Goal: Task Accomplishment & Management: Manage account settings

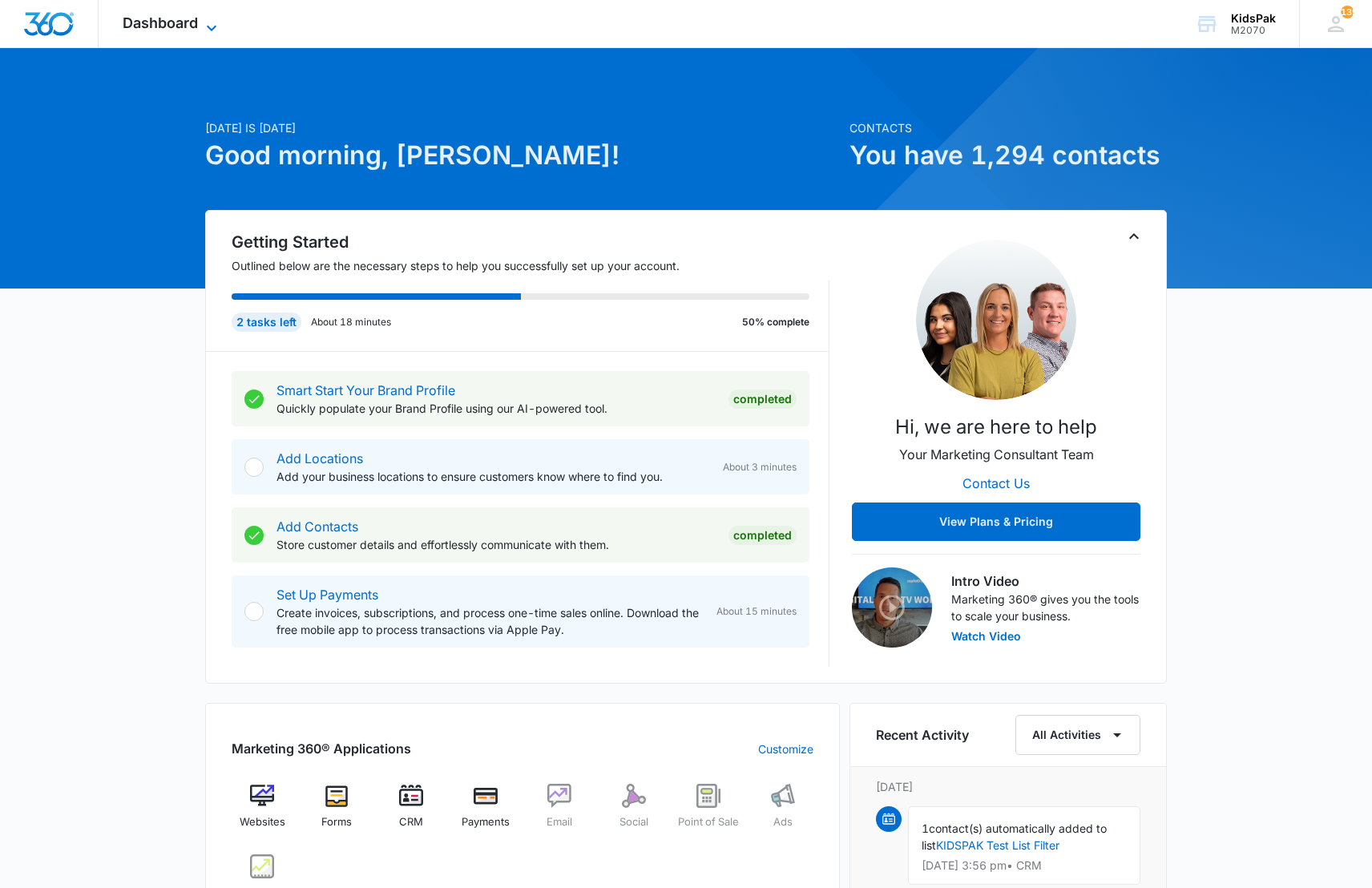
click at [175, 25] on span "Dashboard" at bounding box center [160, 22] width 75 height 16
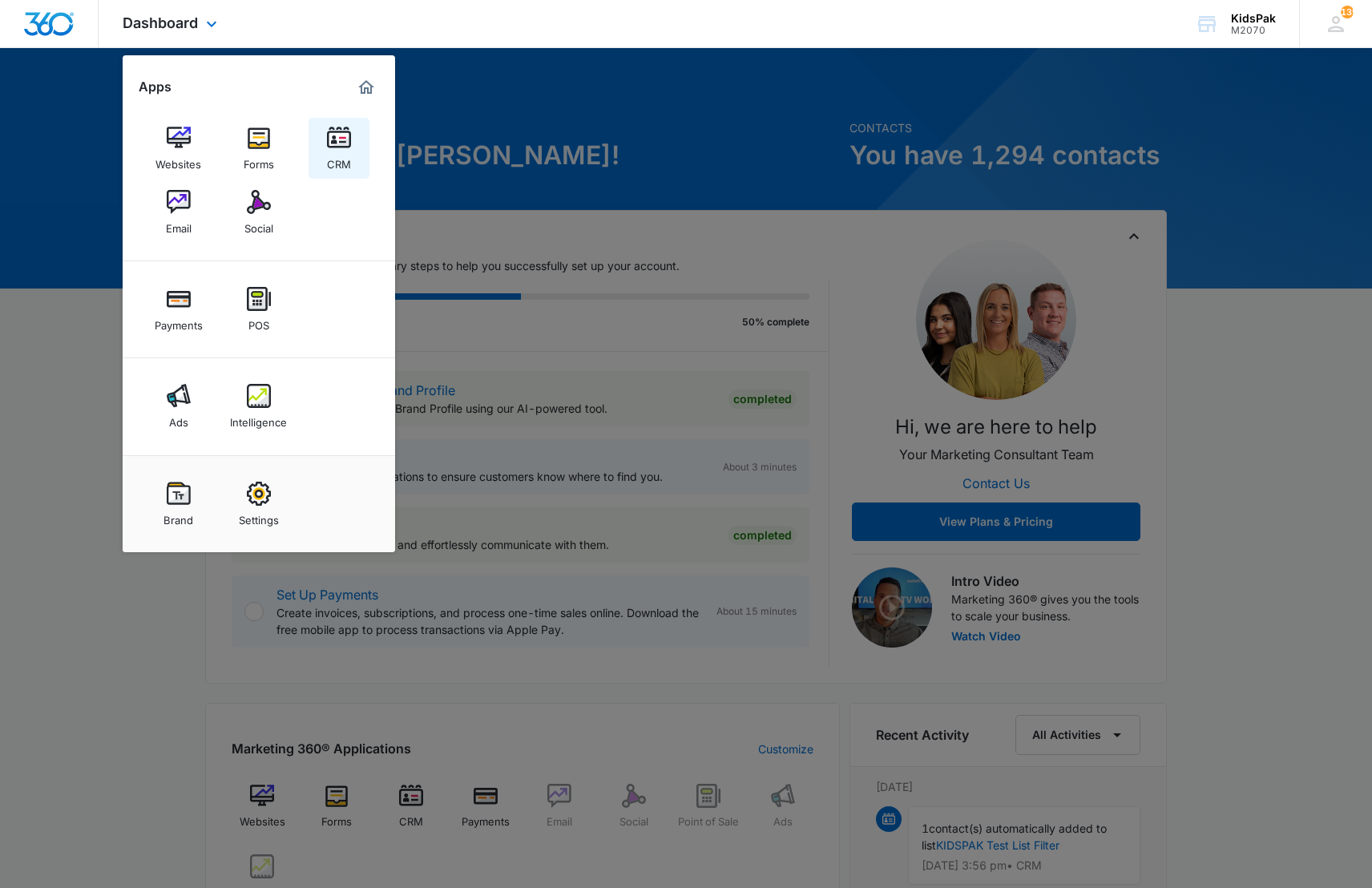
click at [343, 140] on img at bounding box center [338, 137] width 24 height 24
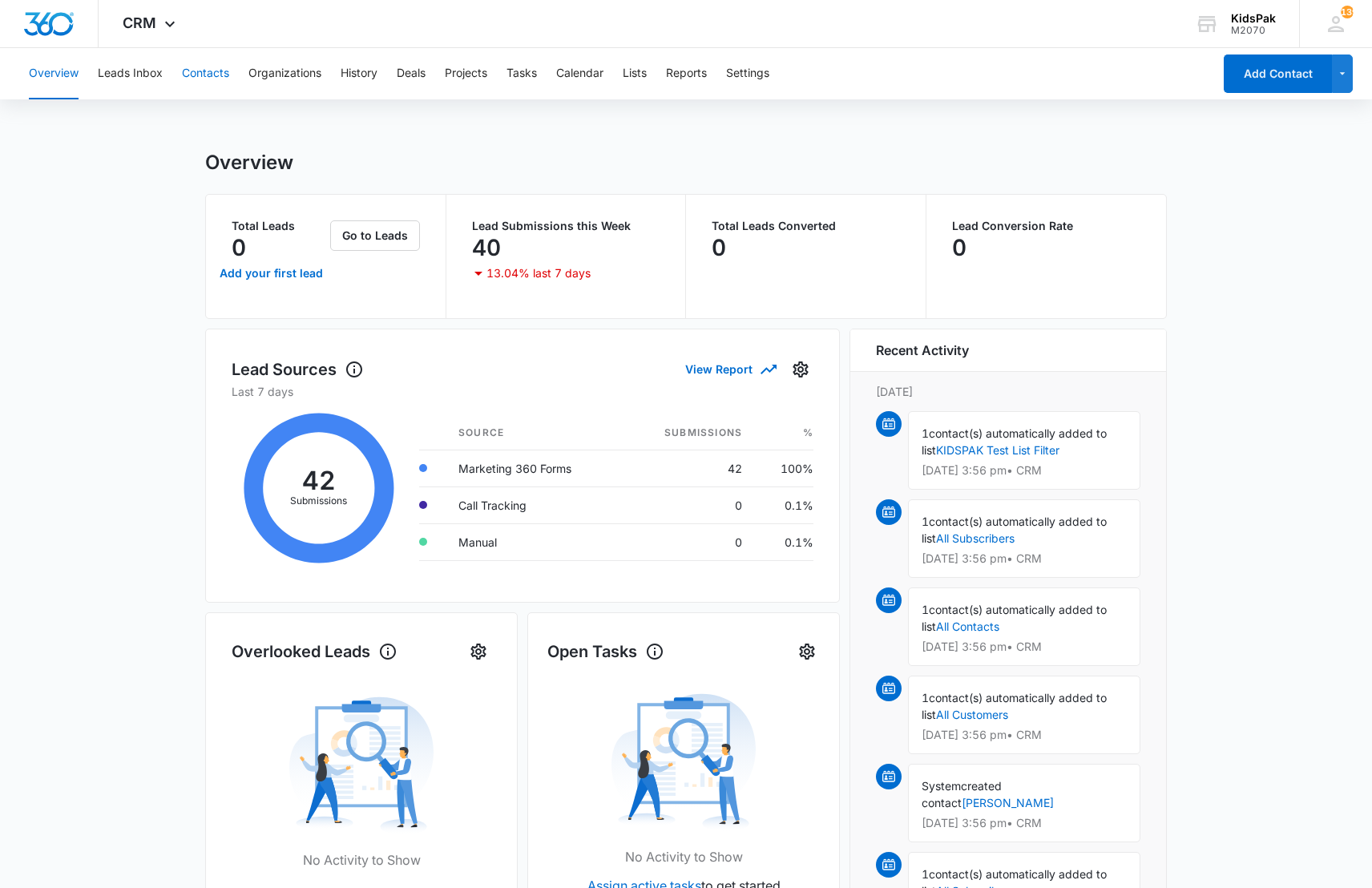
click at [209, 74] on button "Contacts" at bounding box center [205, 73] width 47 height 51
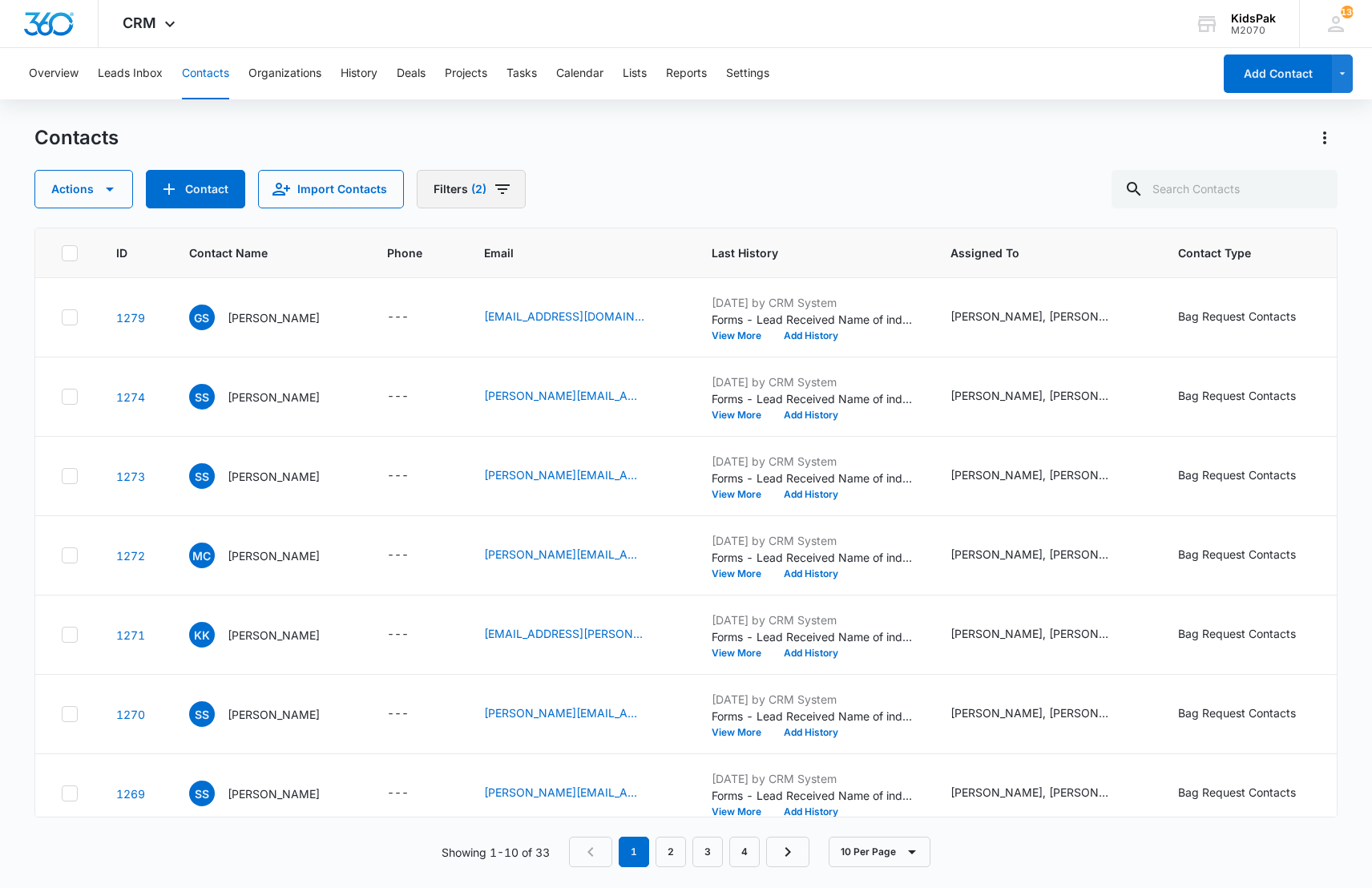
click at [472, 185] on span "(2)" at bounding box center [479, 189] width 15 height 12
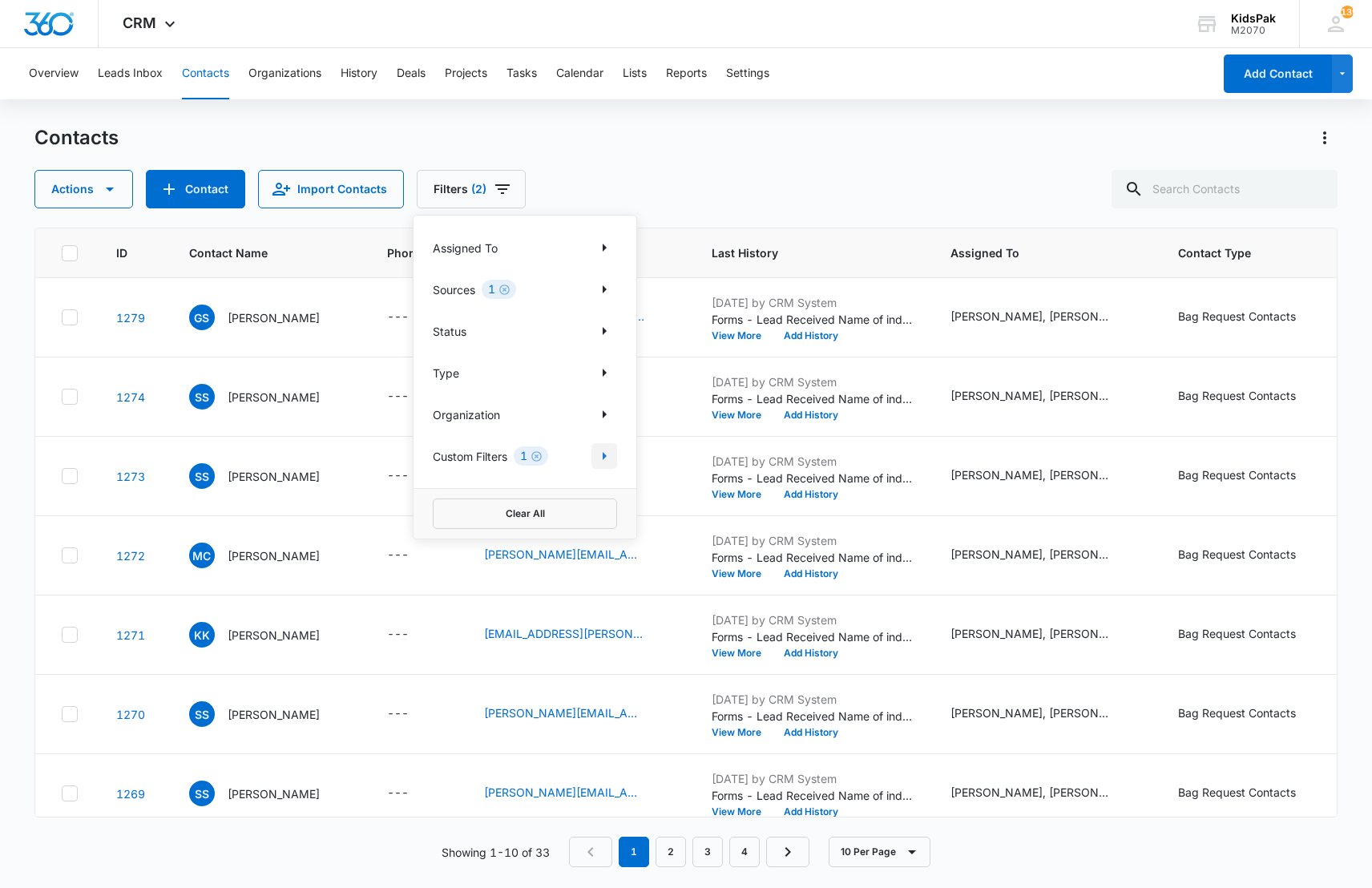
click at [605, 456] on icon "Show Custom Filters filters" at bounding box center [605, 456] width 4 height 8
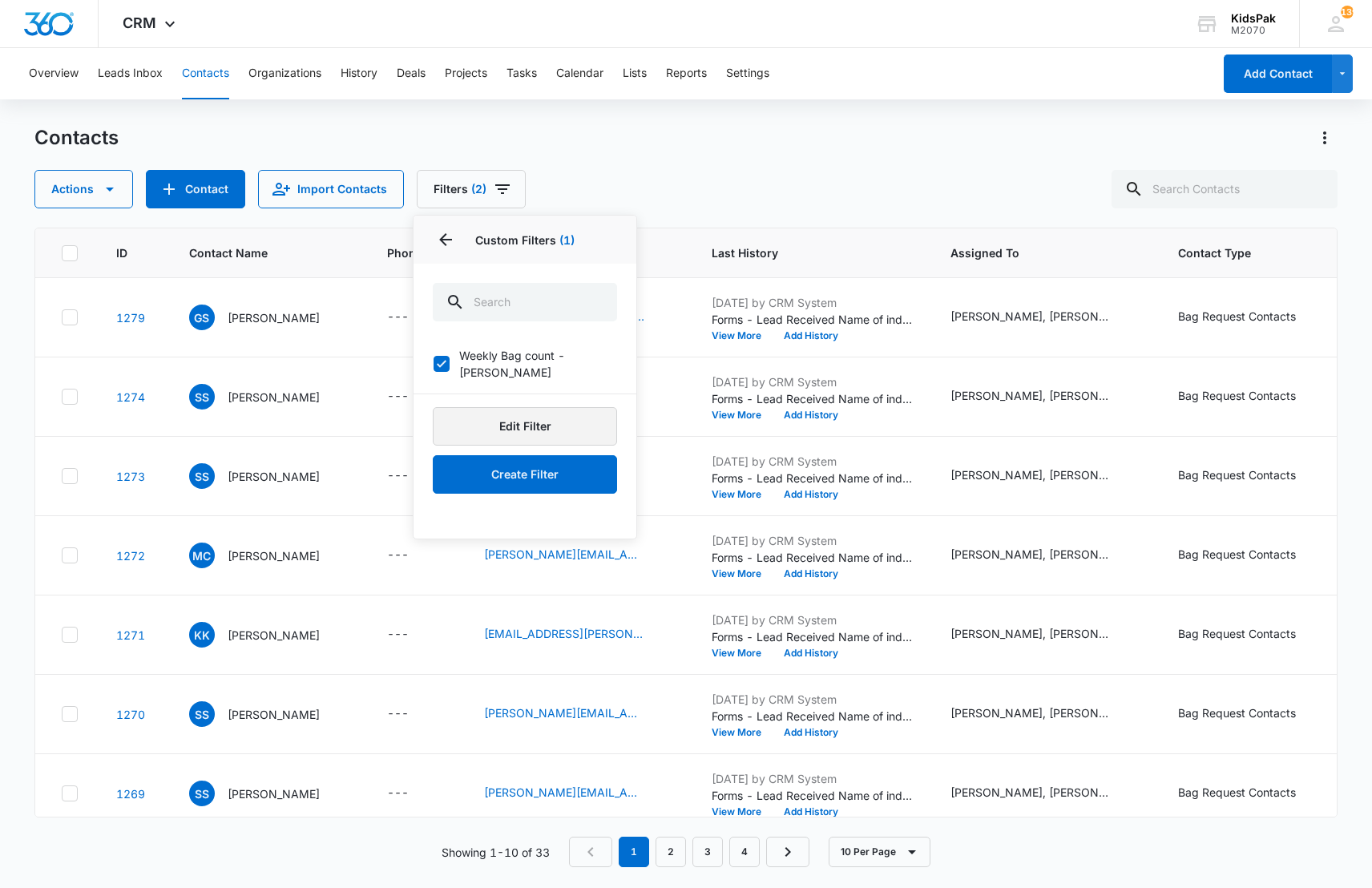
click at [536, 408] on button "Edit Filter" at bounding box center [525, 426] width 185 height 39
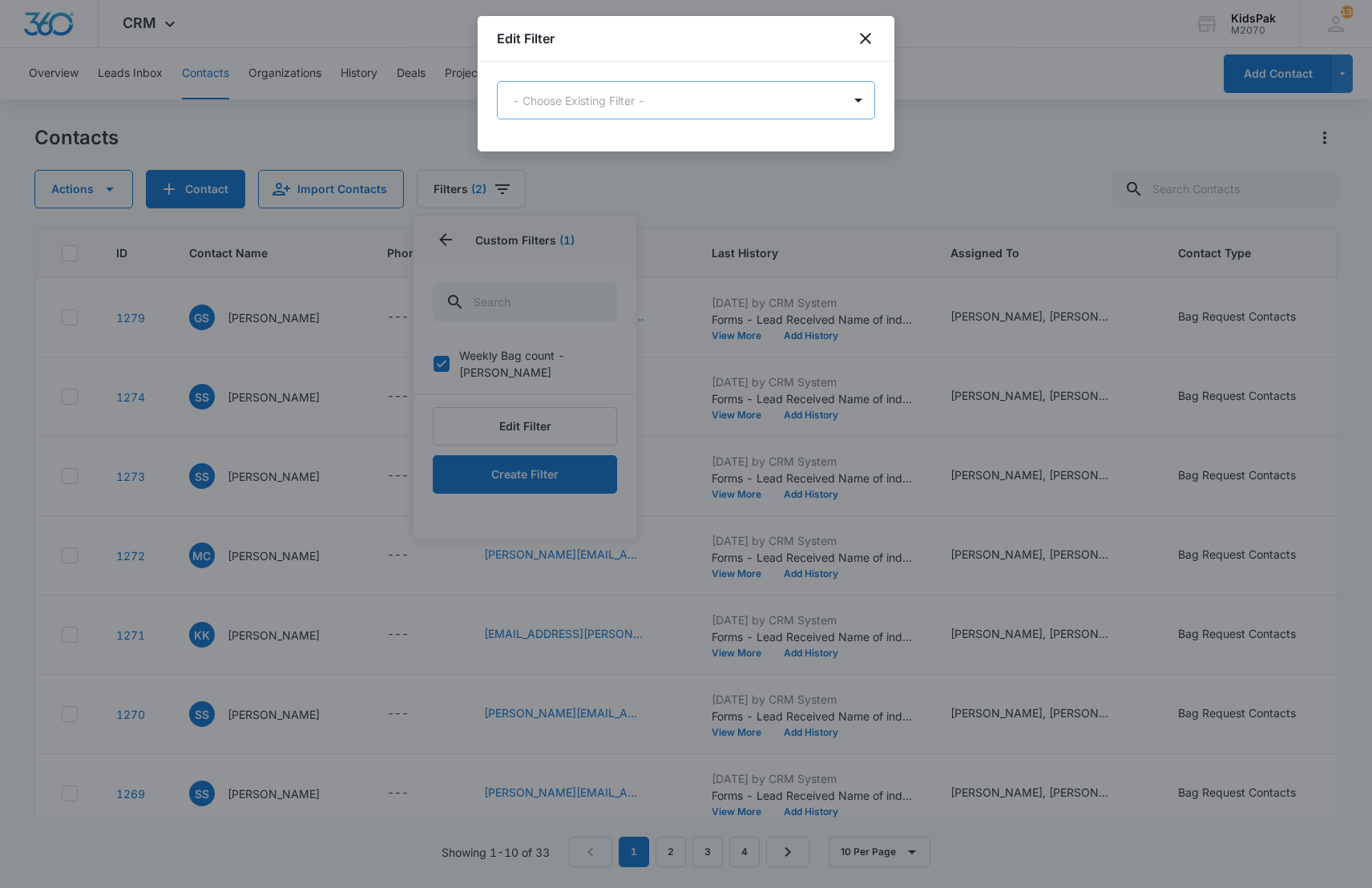
click at [687, 100] on body "CRM Apps Websites Forms CRM Email Social Payments POS Ads Intelligence Brand Se…" at bounding box center [686, 444] width 1372 height 888
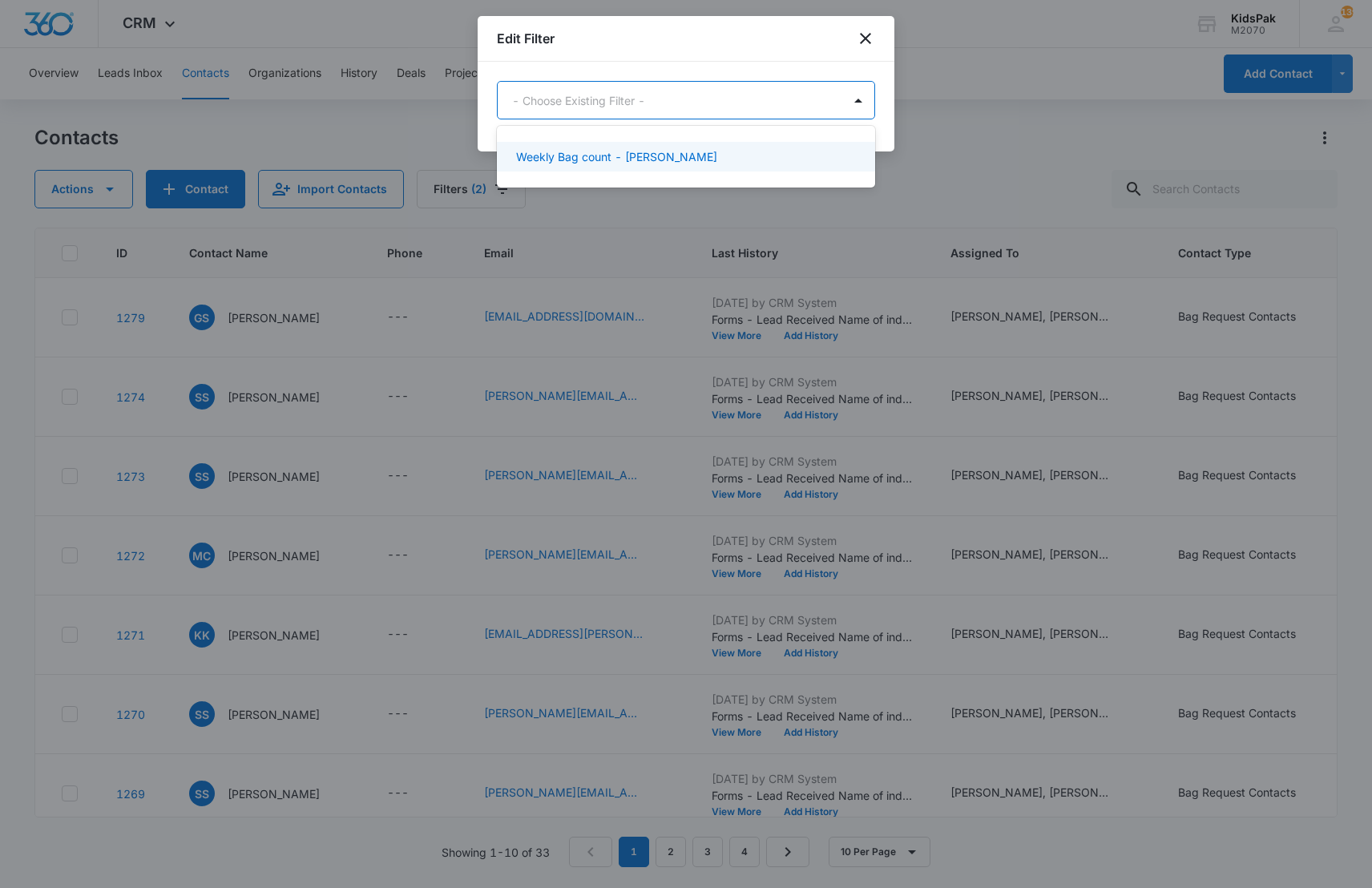
click at [631, 161] on p "Weekly Bag count - [PERSON_NAME]" at bounding box center [616, 156] width 201 height 16
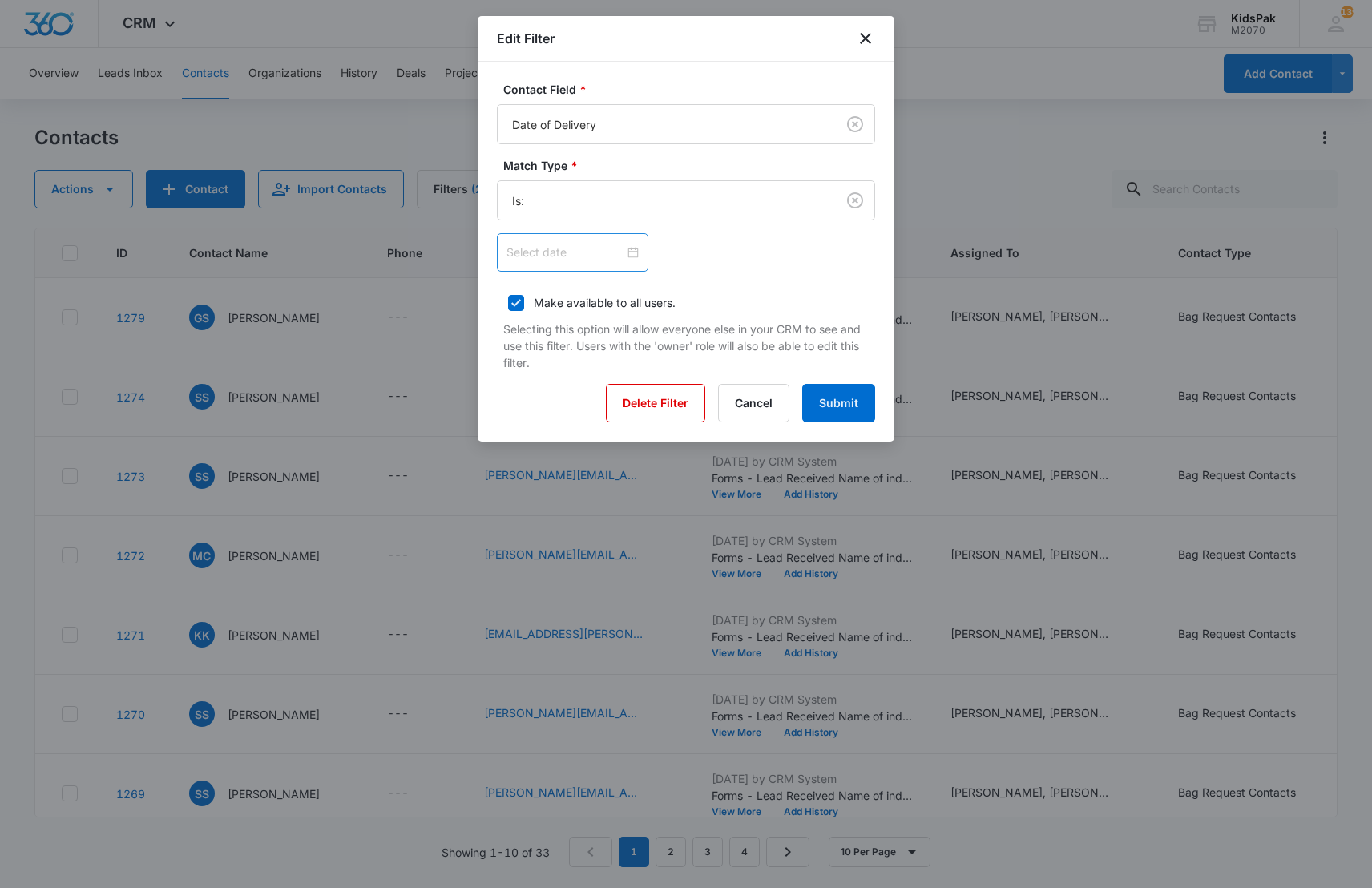
click at [604, 251] on div at bounding box center [572, 252] width 132 height 17
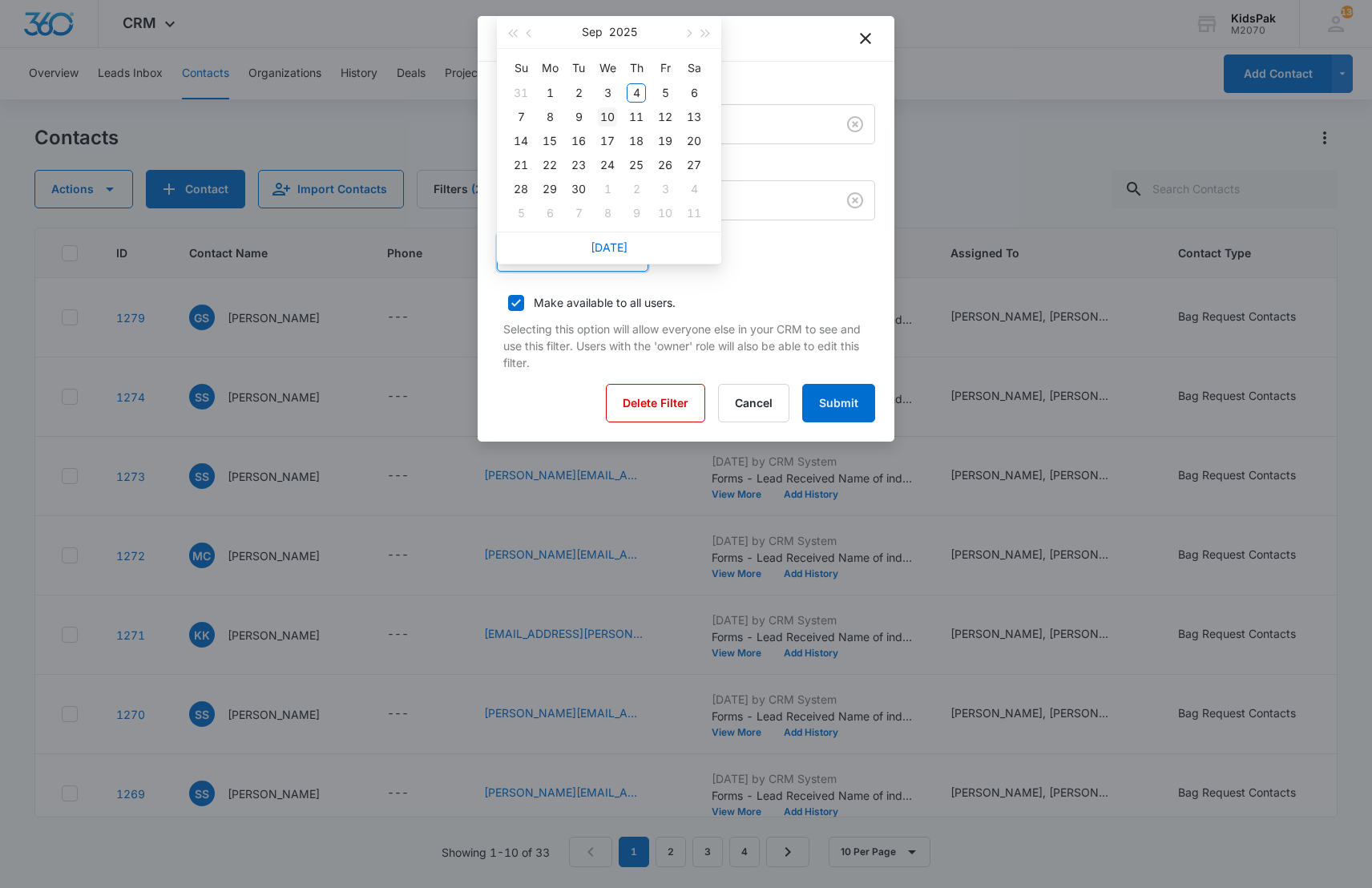
type input "[DATE]"
click at [611, 114] on div "10" at bounding box center [608, 117] width 19 height 19
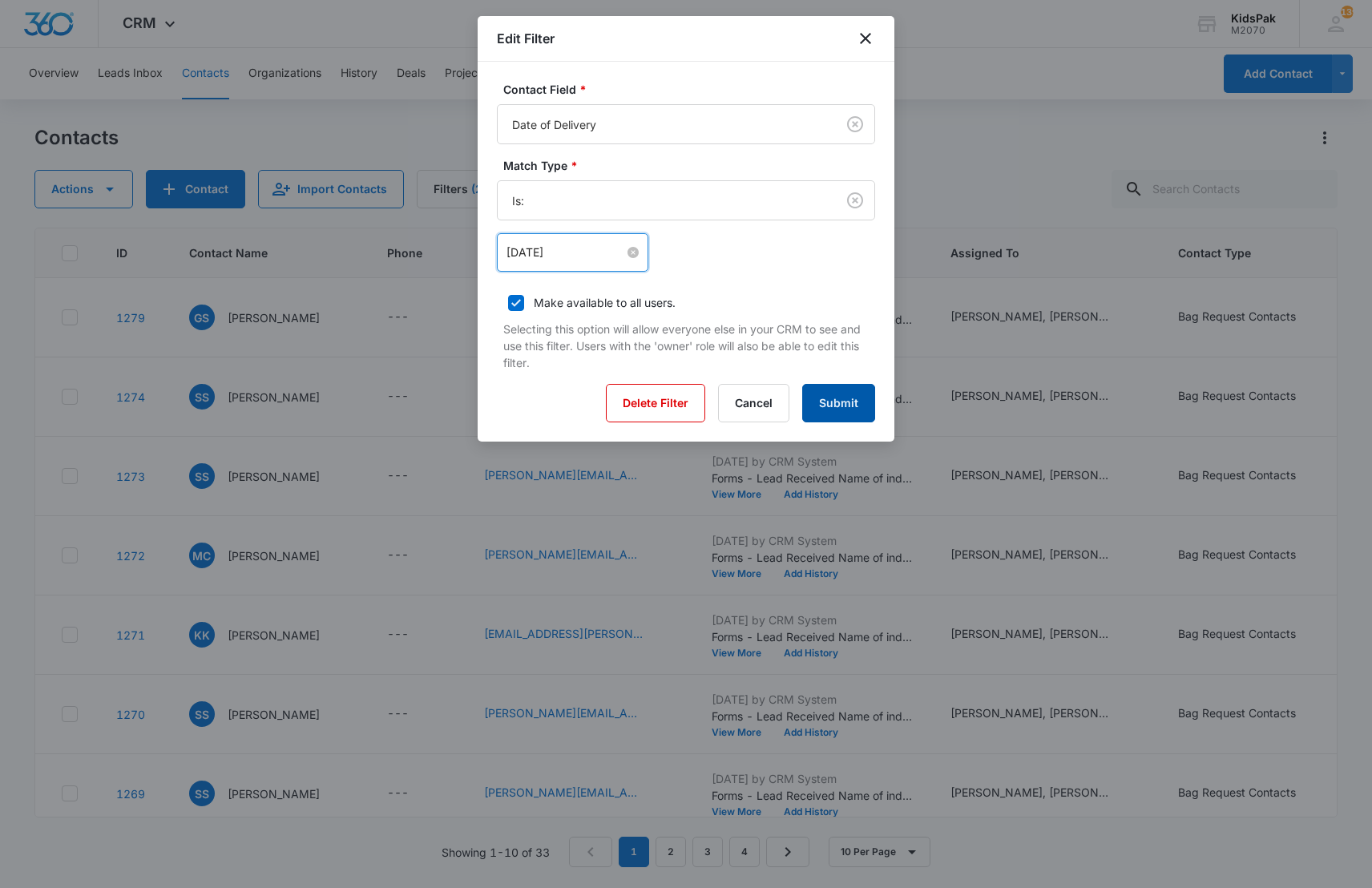
click at [843, 401] on button "Submit" at bounding box center [838, 403] width 72 height 39
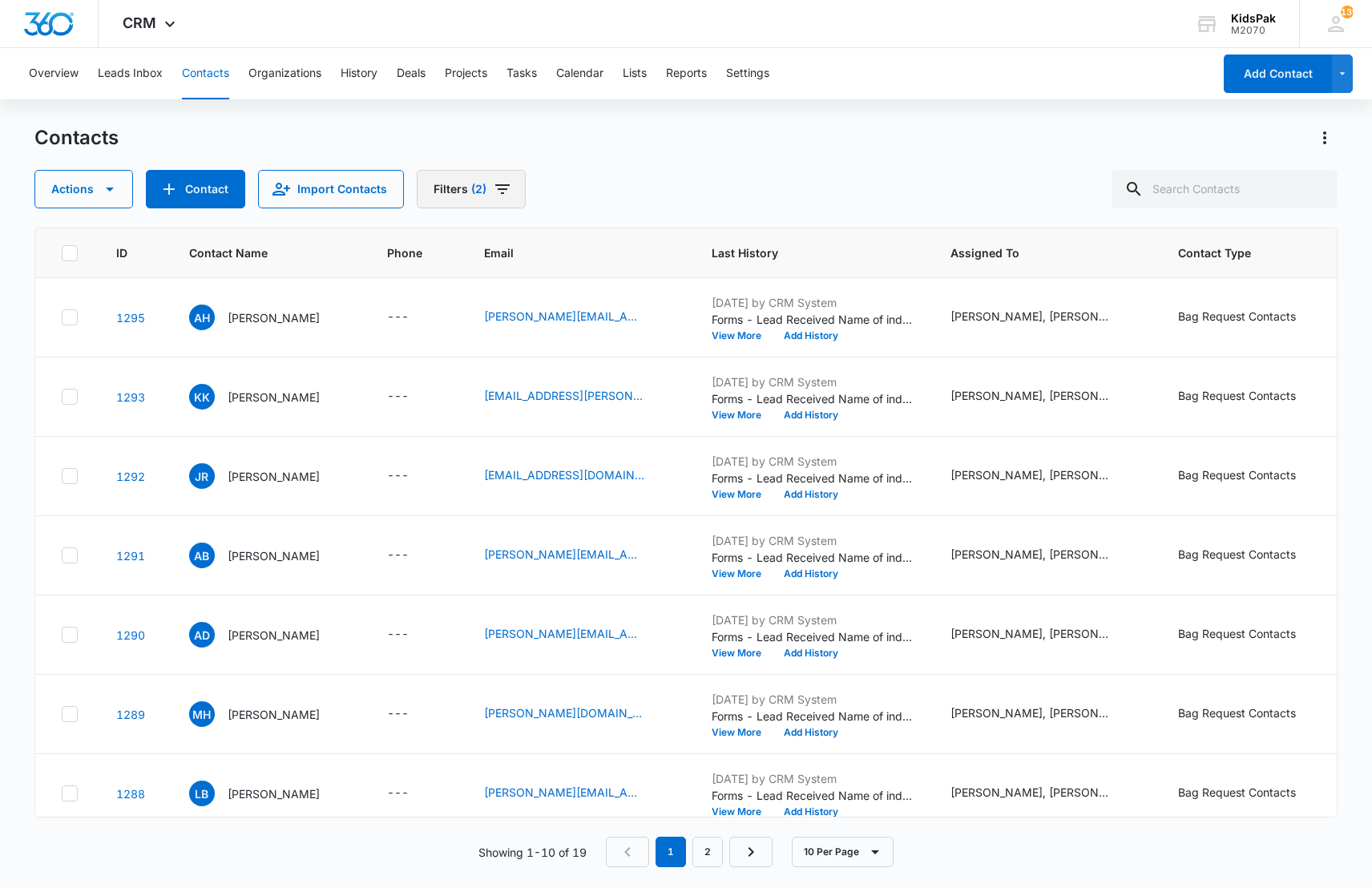
click at [472, 184] on span "(2)" at bounding box center [479, 189] width 15 height 12
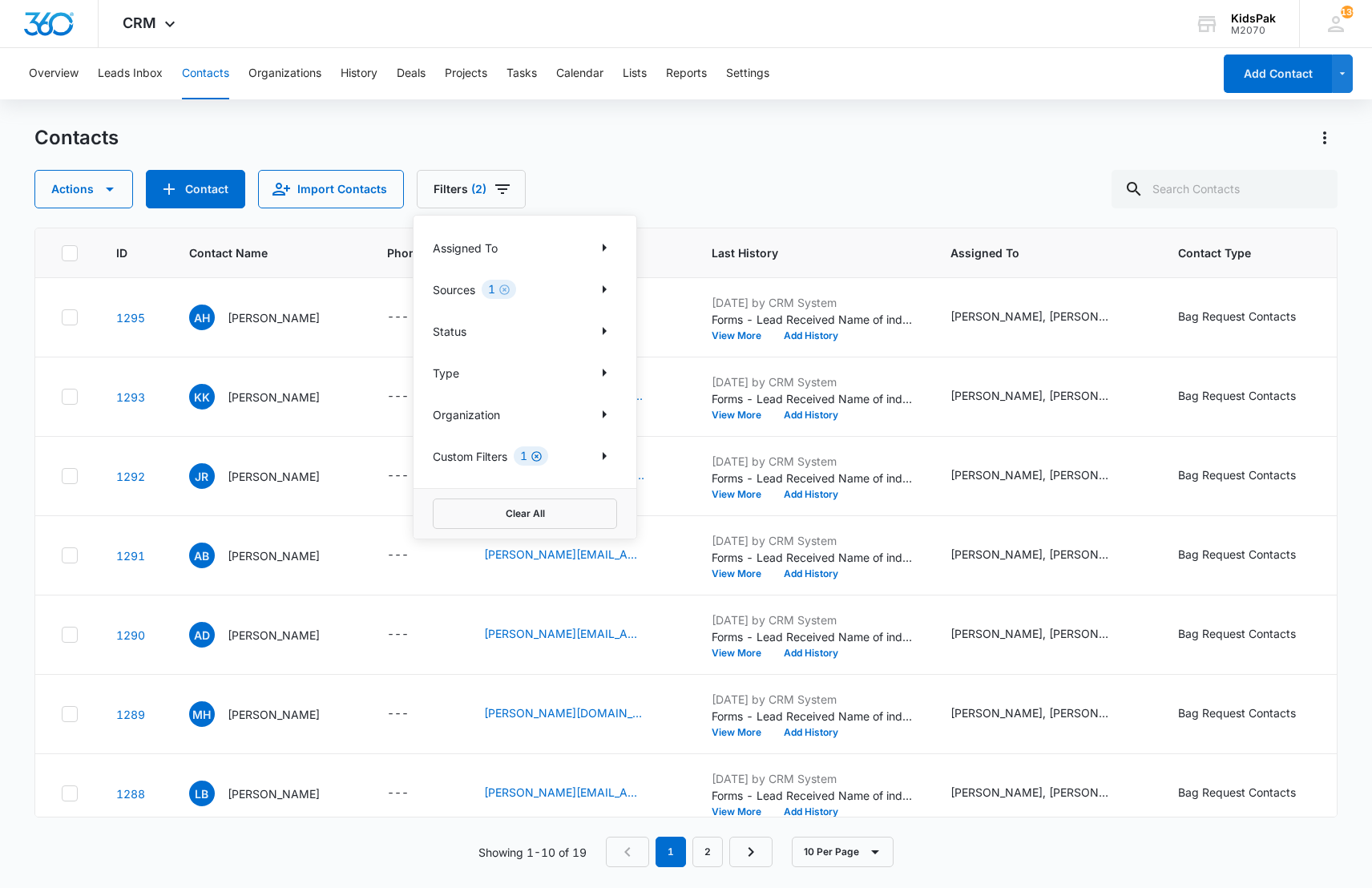
click at [540, 456] on icon "Clear" at bounding box center [536, 456] width 12 height 12
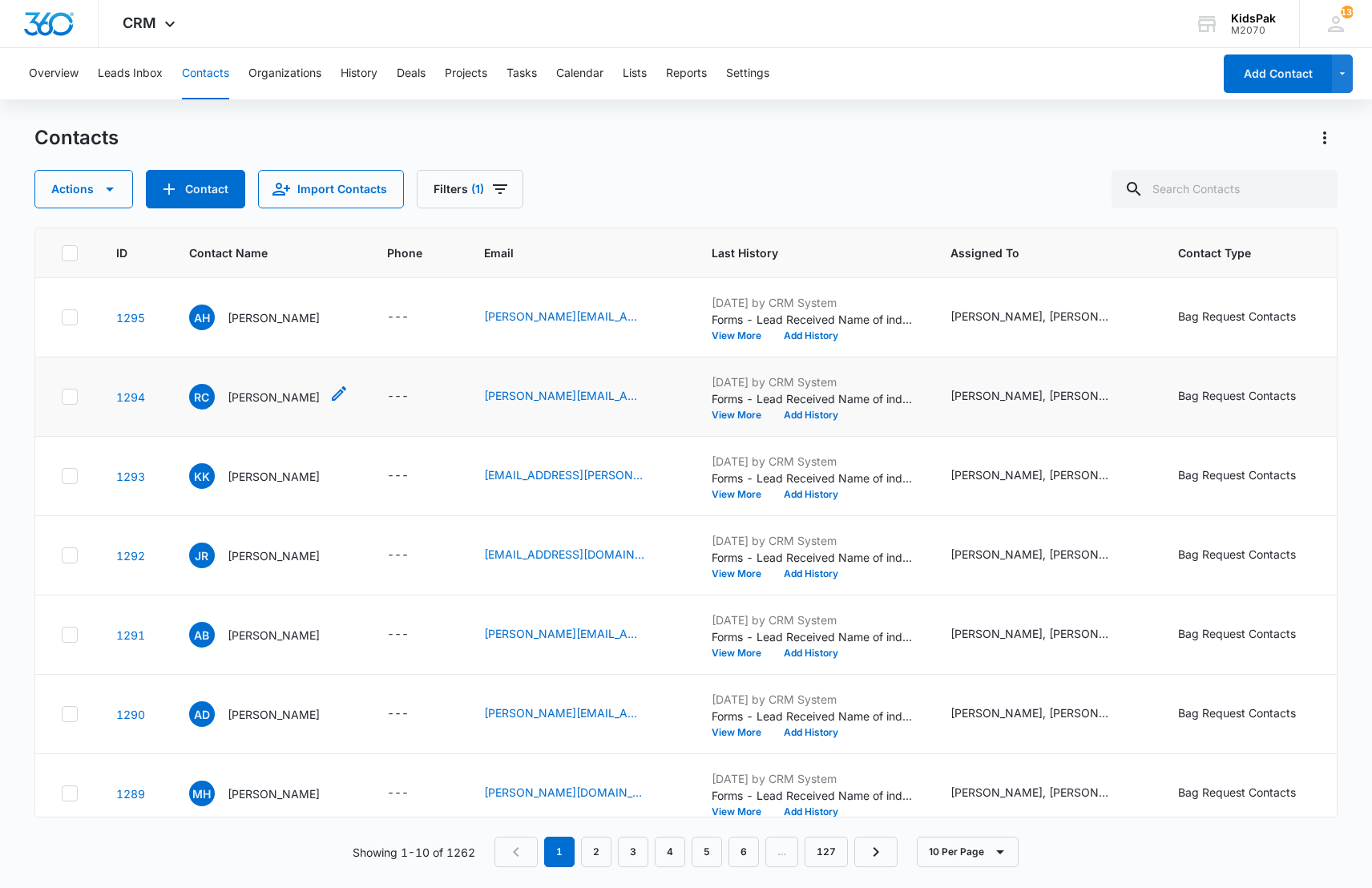
click at [292, 394] on p "[PERSON_NAME]" at bounding box center [272, 396] width 92 height 16
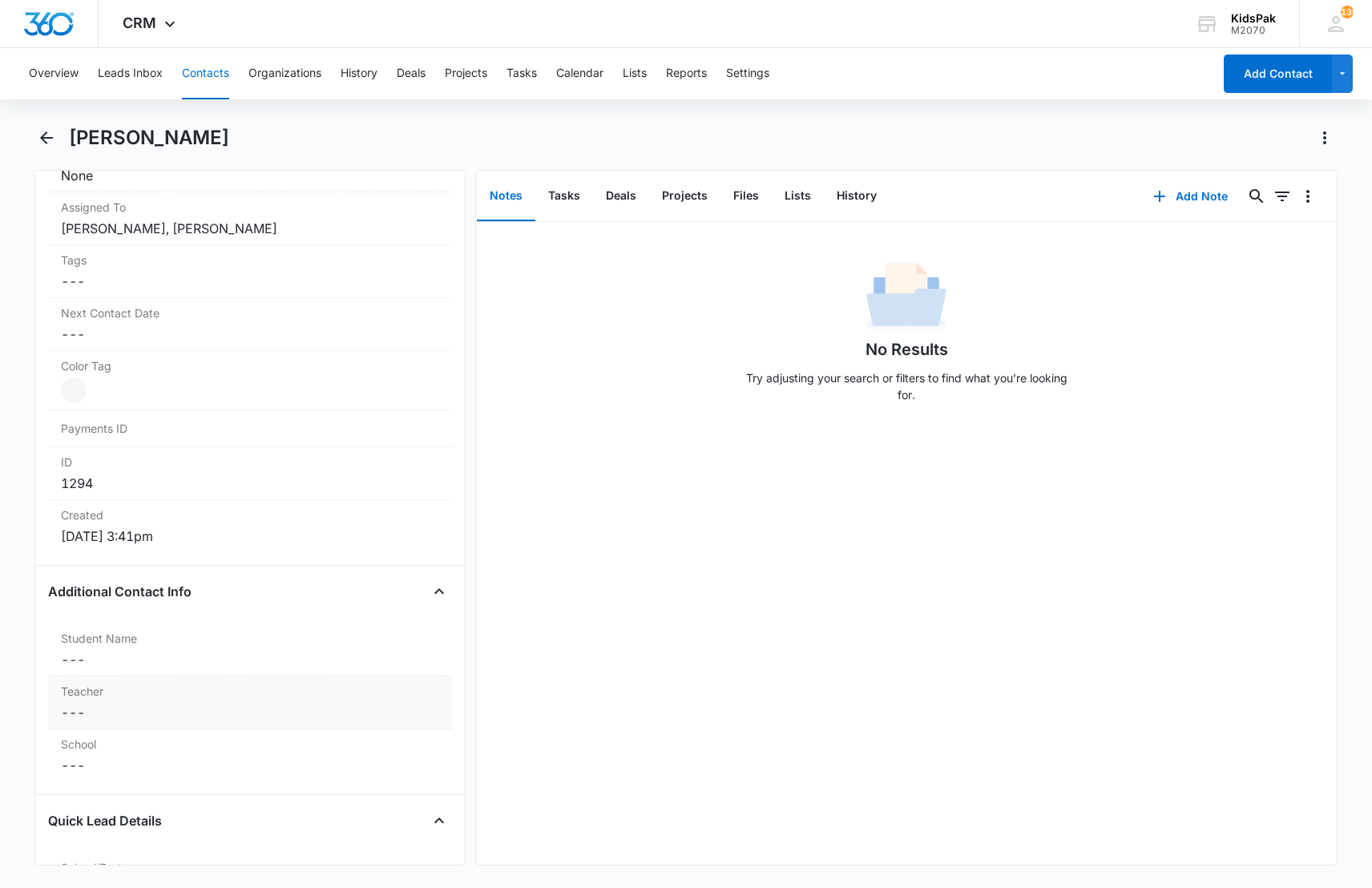
scroll to position [788, 0]
click at [46, 140] on icon "Back" at bounding box center [46, 138] width 19 height 19
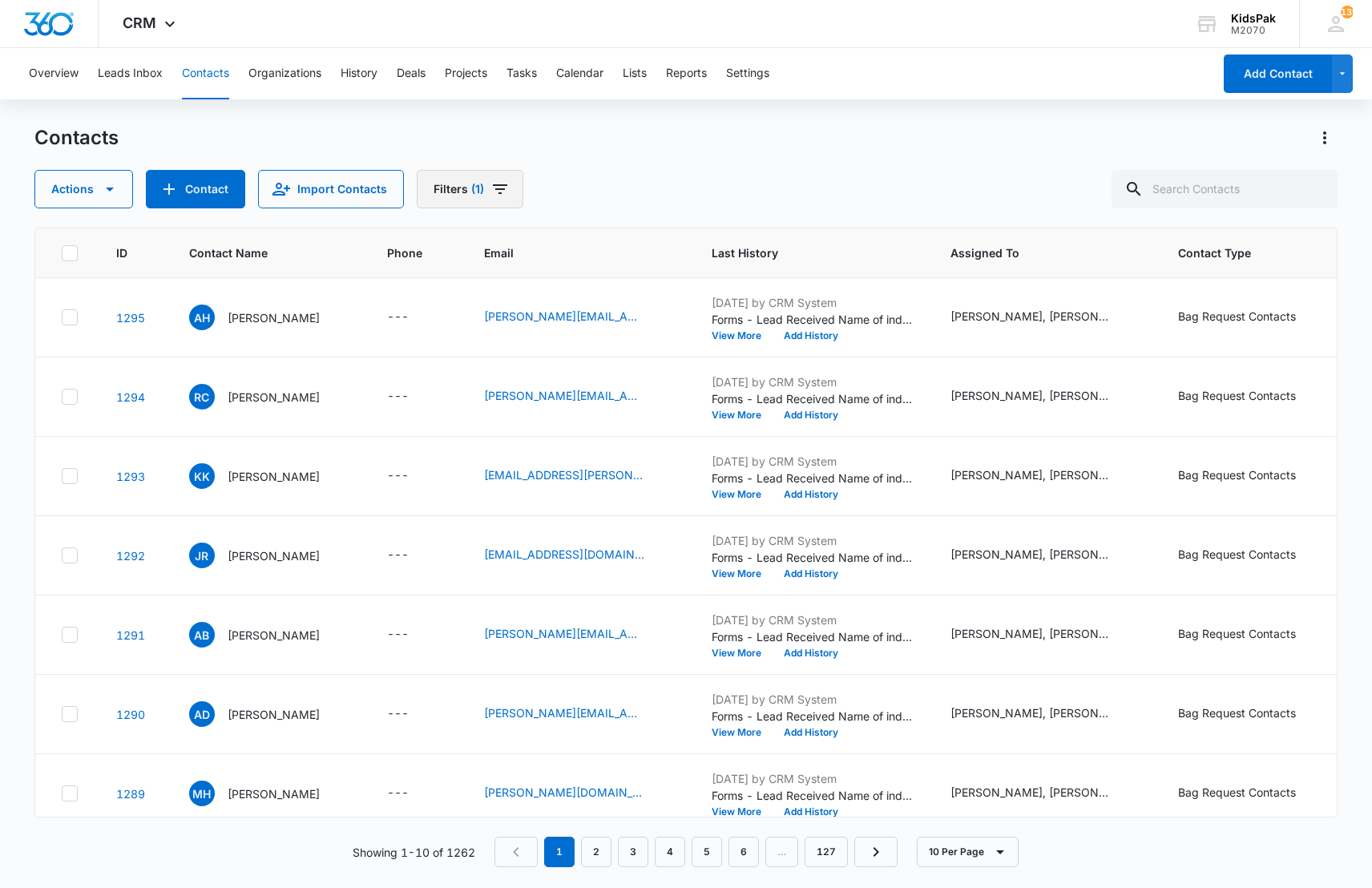
click at [480, 189] on button "Filters (1)" at bounding box center [470, 189] width 106 height 39
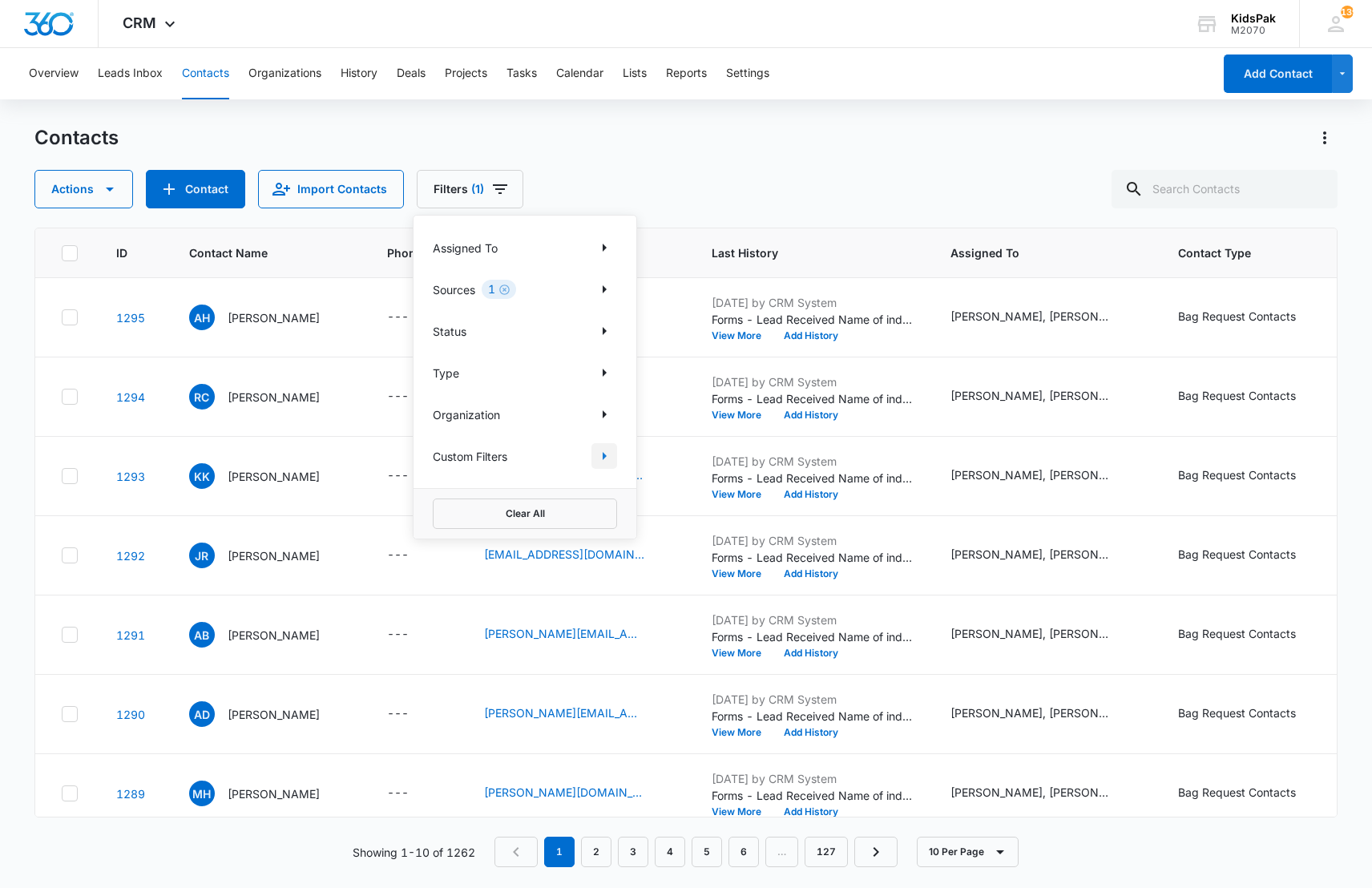
click at [596, 455] on icon "Show Custom Filters filters" at bounding box center [604, 456] width 19 height 19
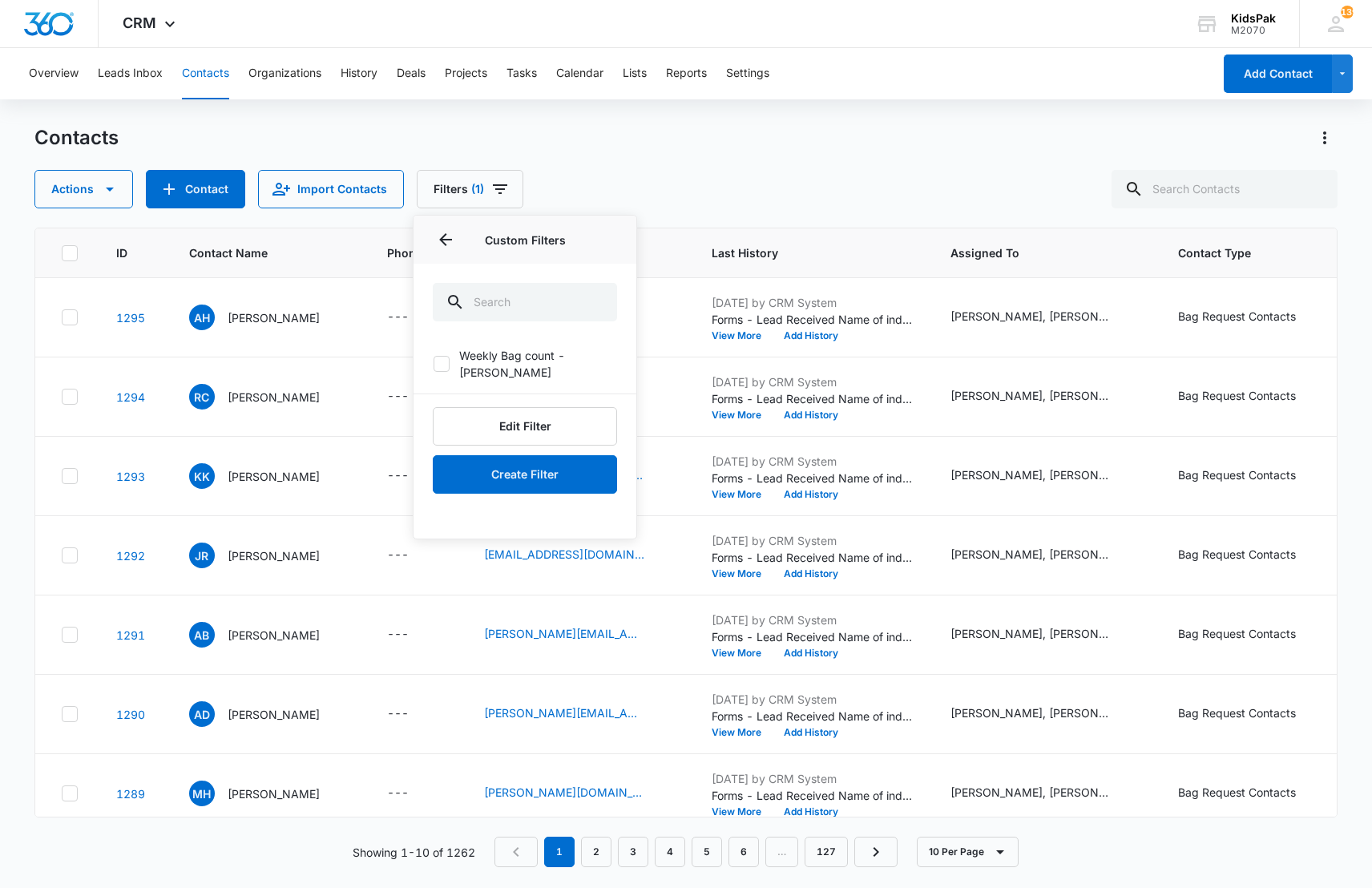
click at [450, 353] on label "Weekly Bag count - [PERSON_NAME]" at bounding box center [525, 363] width 185 height 34
click at [434, 363] on input "Weekly Bag count - [PERSON_NAME]" at bounding box center [433, 363] width 1 height 1
checkbox input "true"
click at [723, 168] on div "Contacts Actions Contact Import Contacts Filters (2) Assigned To Sources 1 Stat…" at bounding box center [686, 166] width 1302 height 83
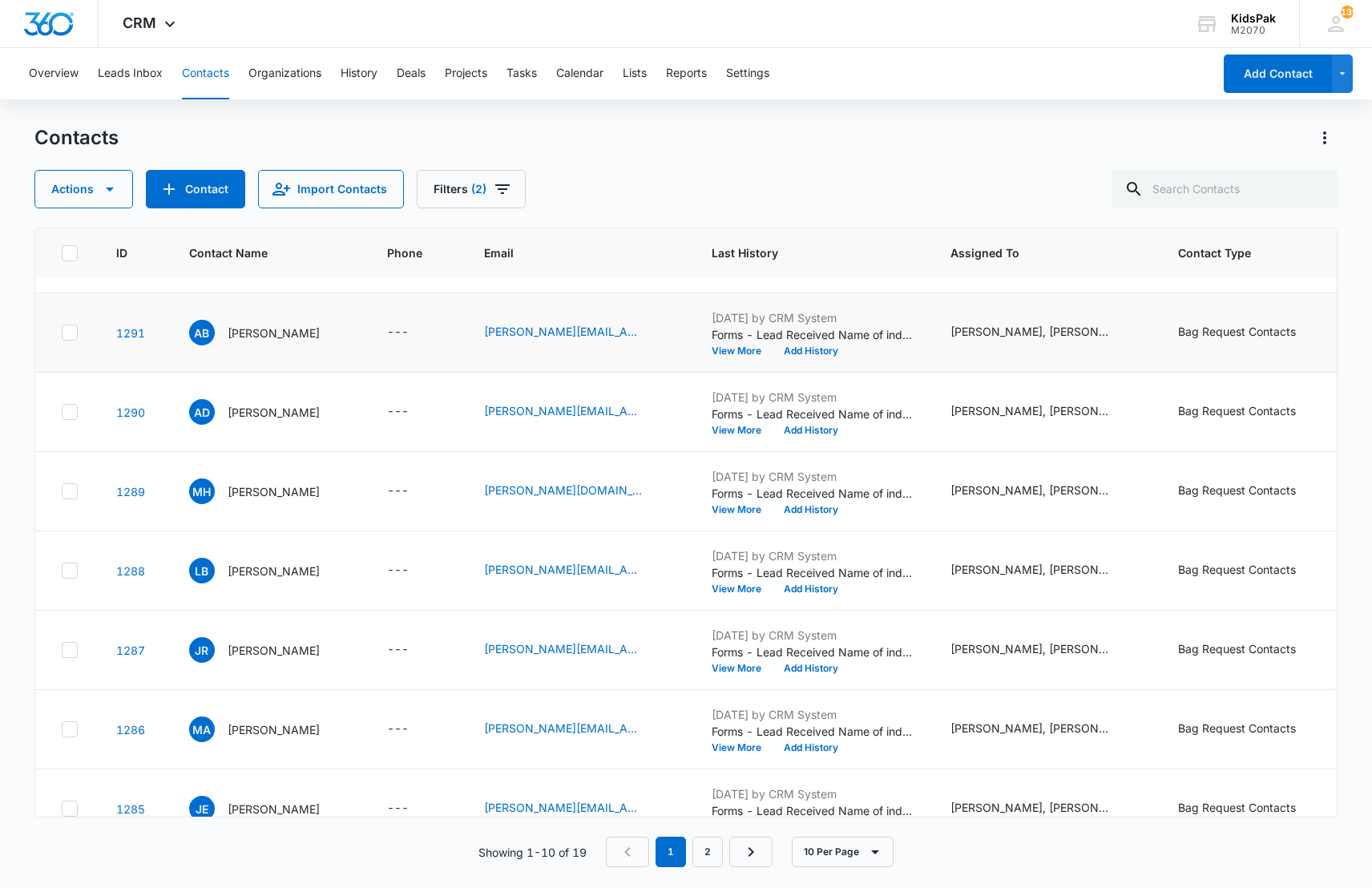
scroll to position [254, 0]
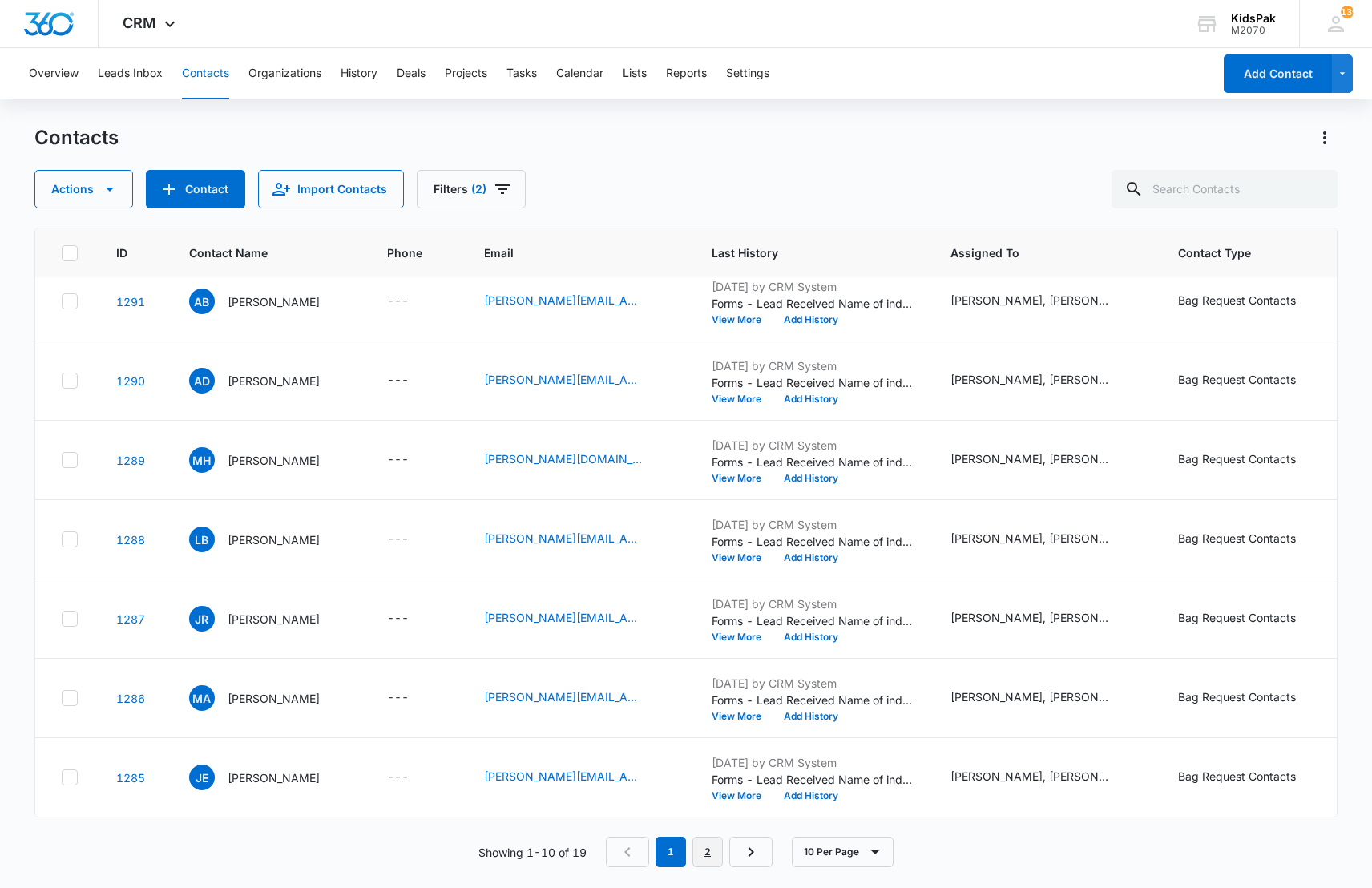
click at [710, 853] on link "2" at bounding box center [707, 852] width 31 height 31
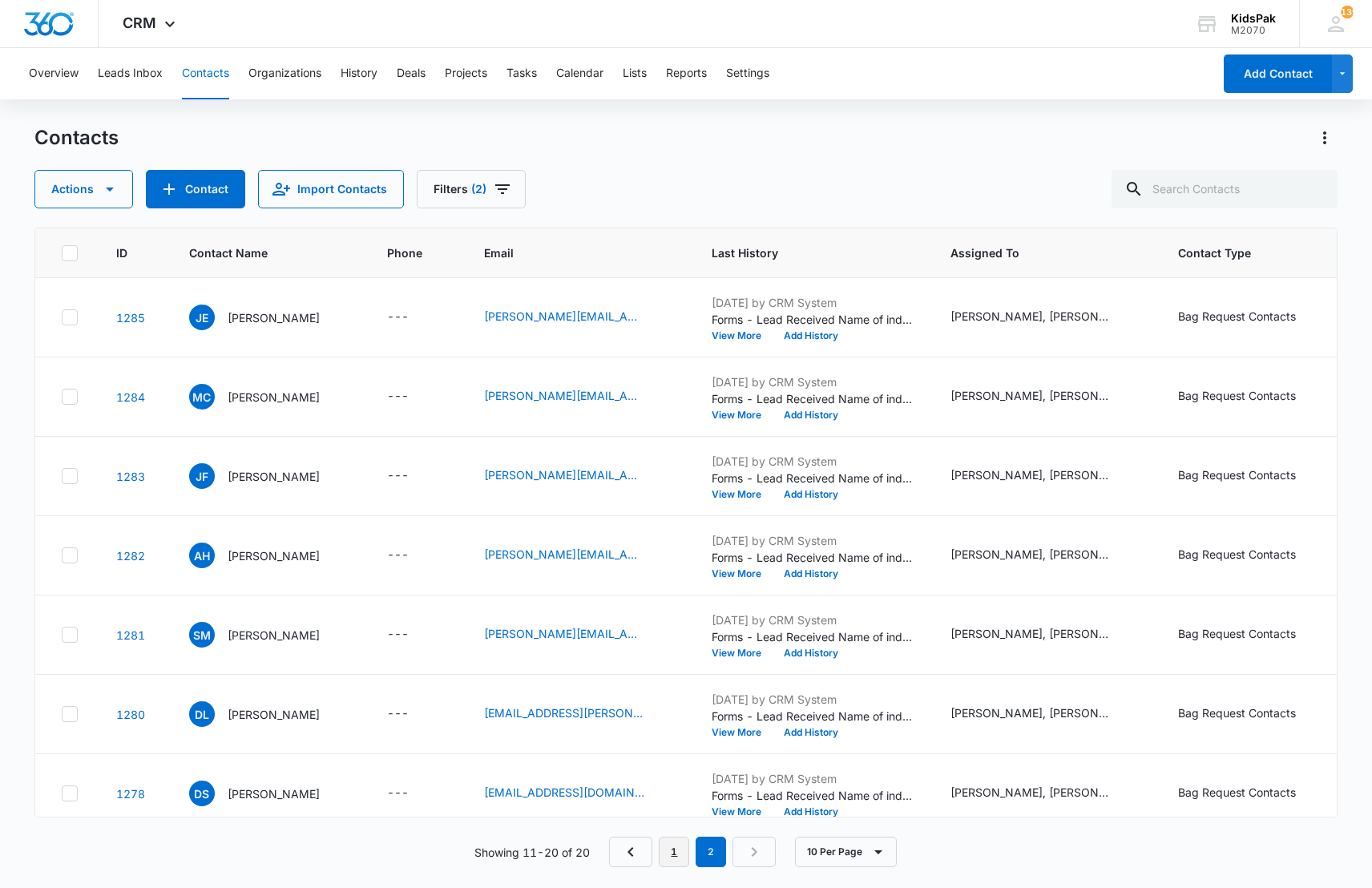
click at [679, 856] on link "1" at bounding box center [674, 852] width 31 height 31
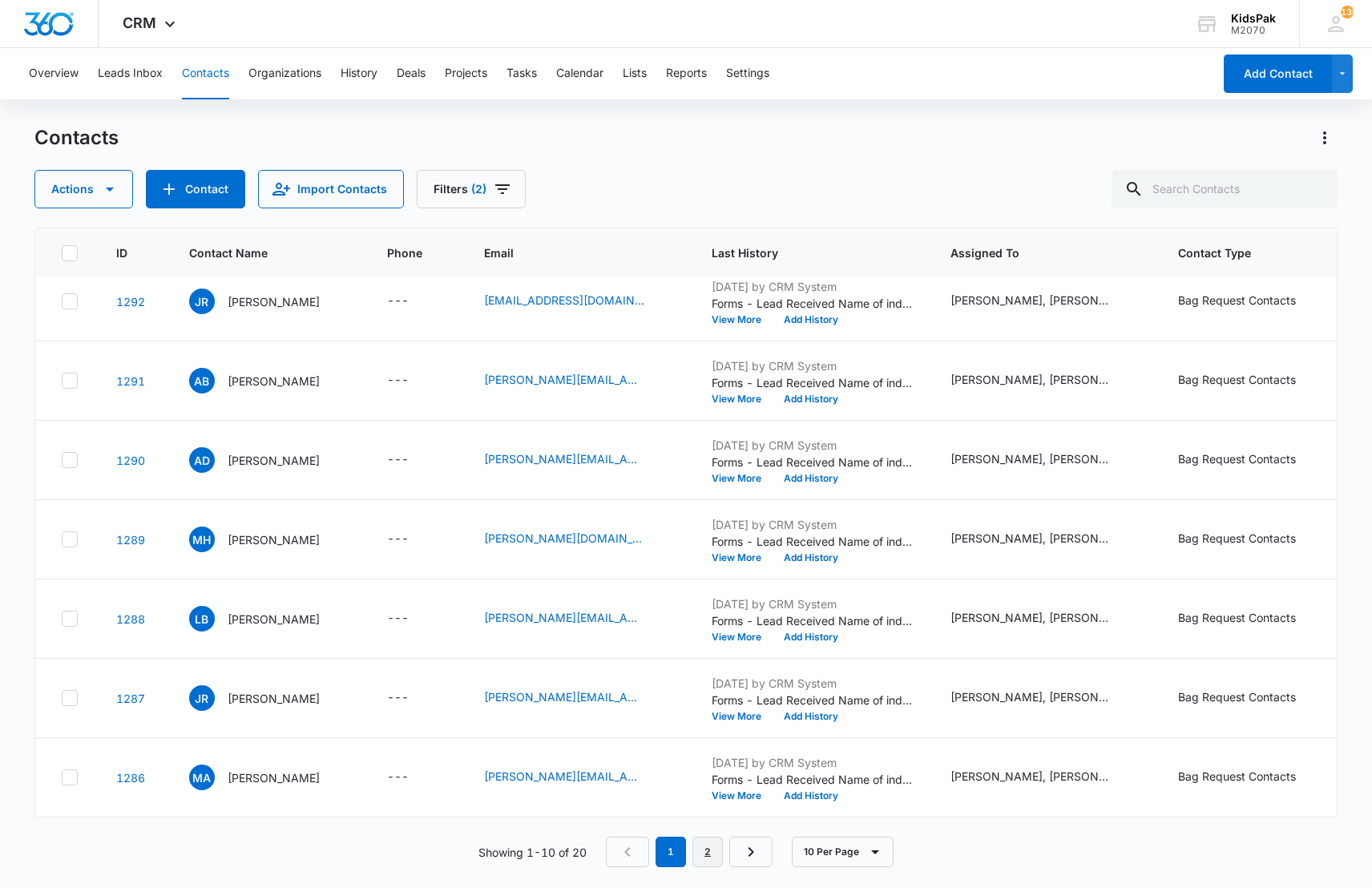
click at [707, 857] on link "2" at bounding box center [707, 852] width 31 height 31
click at [498, 191] on icon "Filters" at bounding box center [502, 189] width 19 height 19
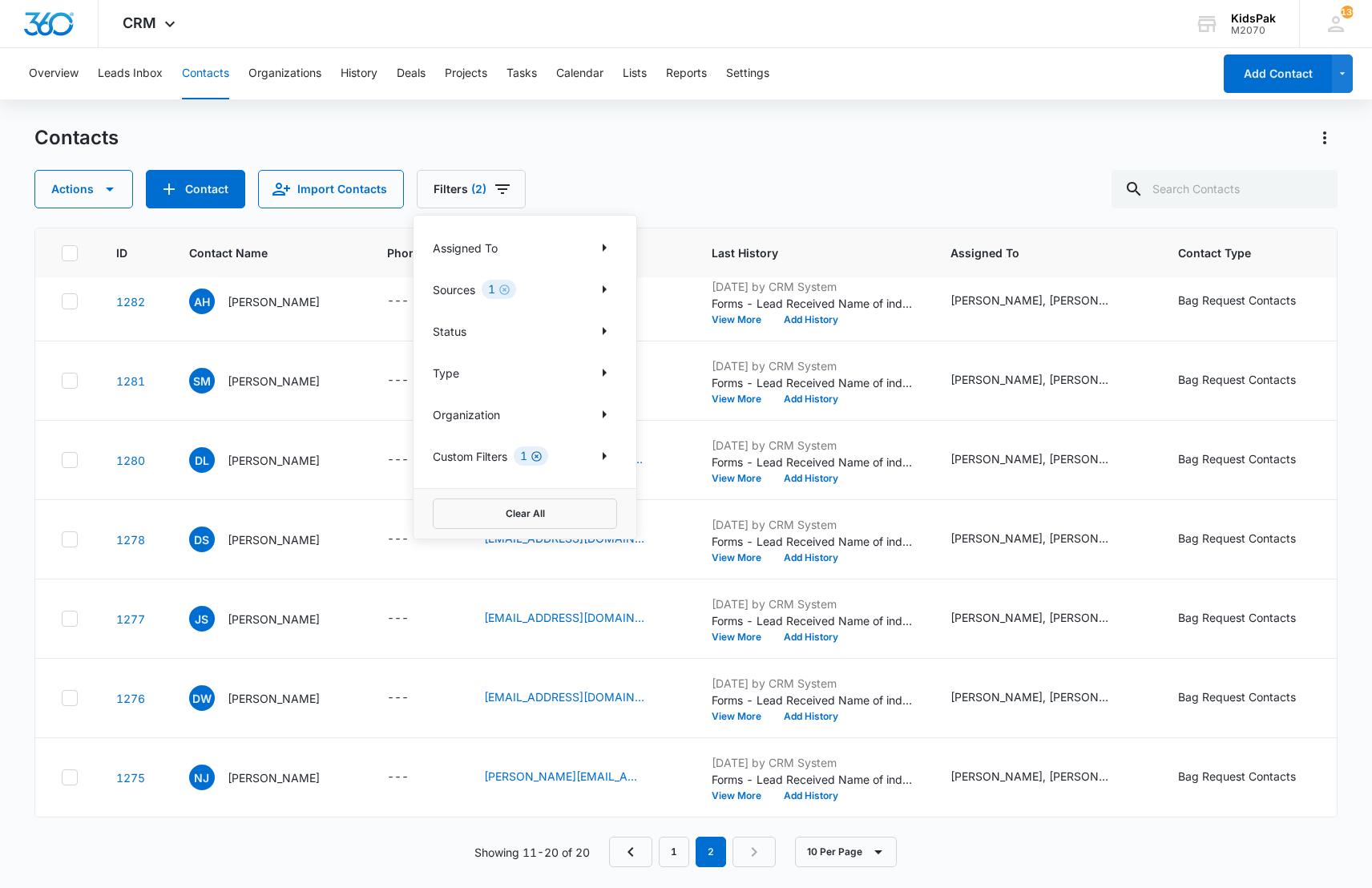
click at [539, 458] on icon "Clear" at bounding box center [536, 456] width 12 height 12
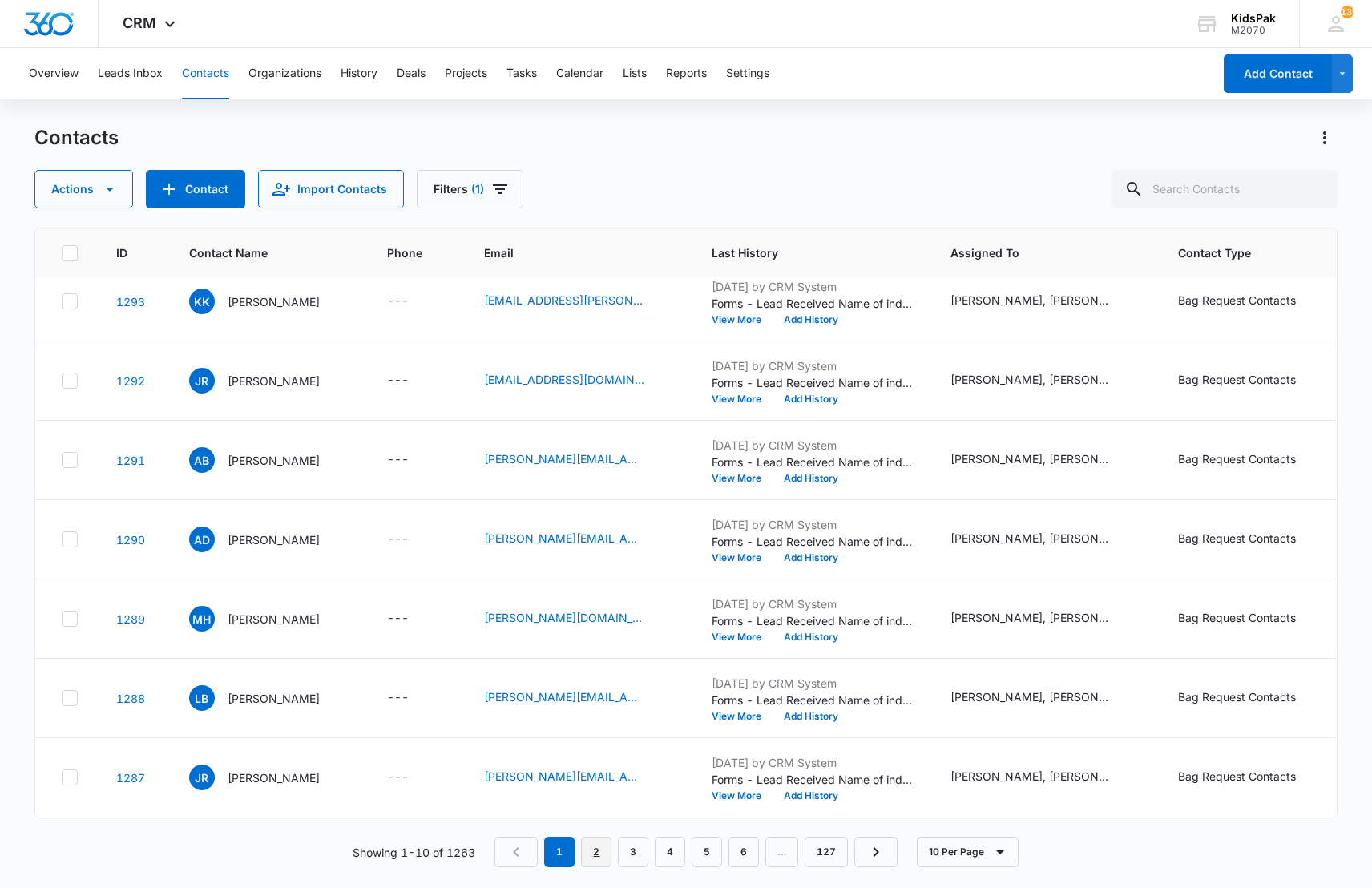
click at [602, 854] on link "2" at bounding box center [596, 852] width 31 height 31
click at [270, 619] on p "[PERSON_NAME]" at bounding box center [272, 618] width 92 height 16
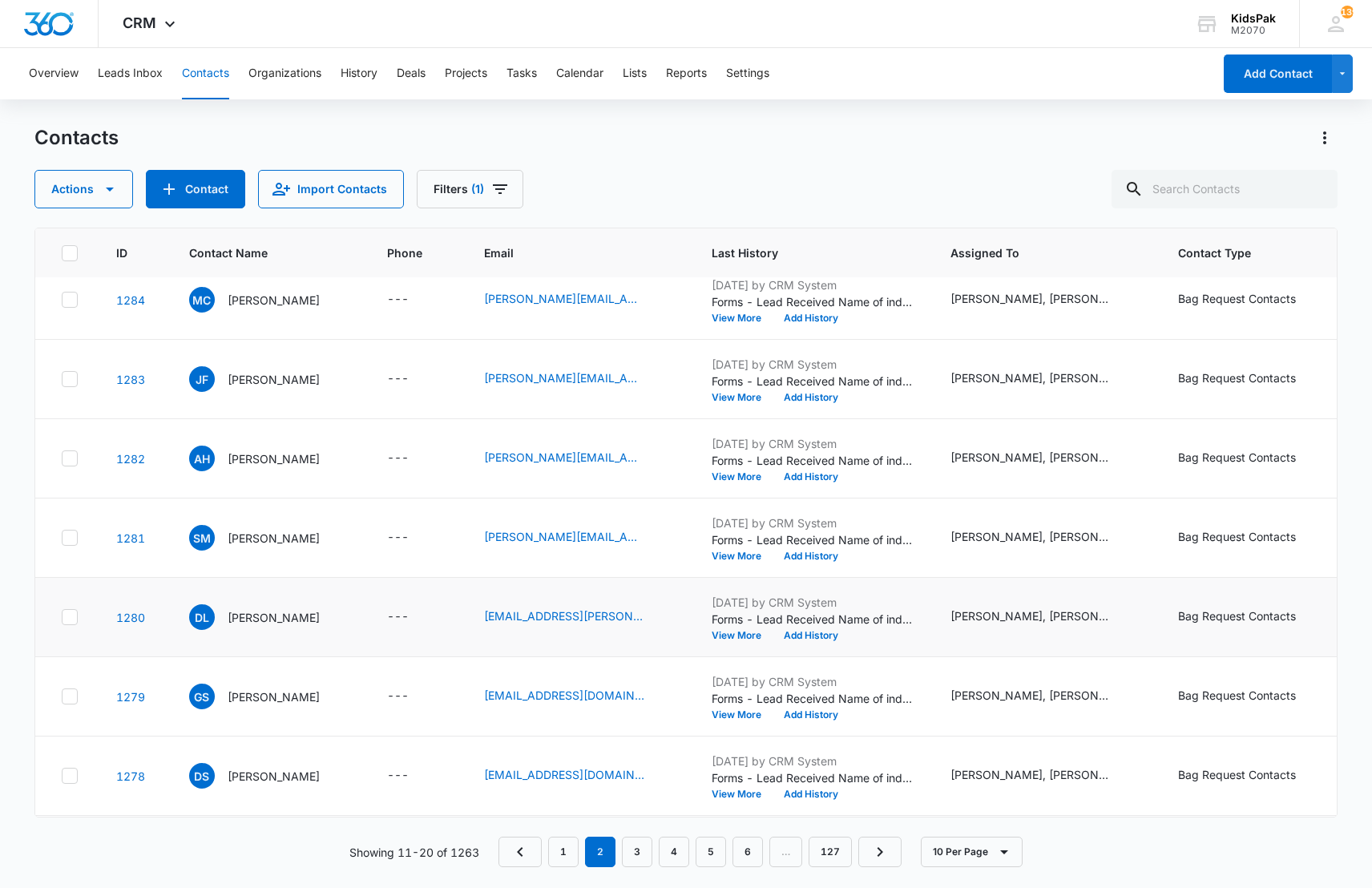
scroll to position [125, 0]
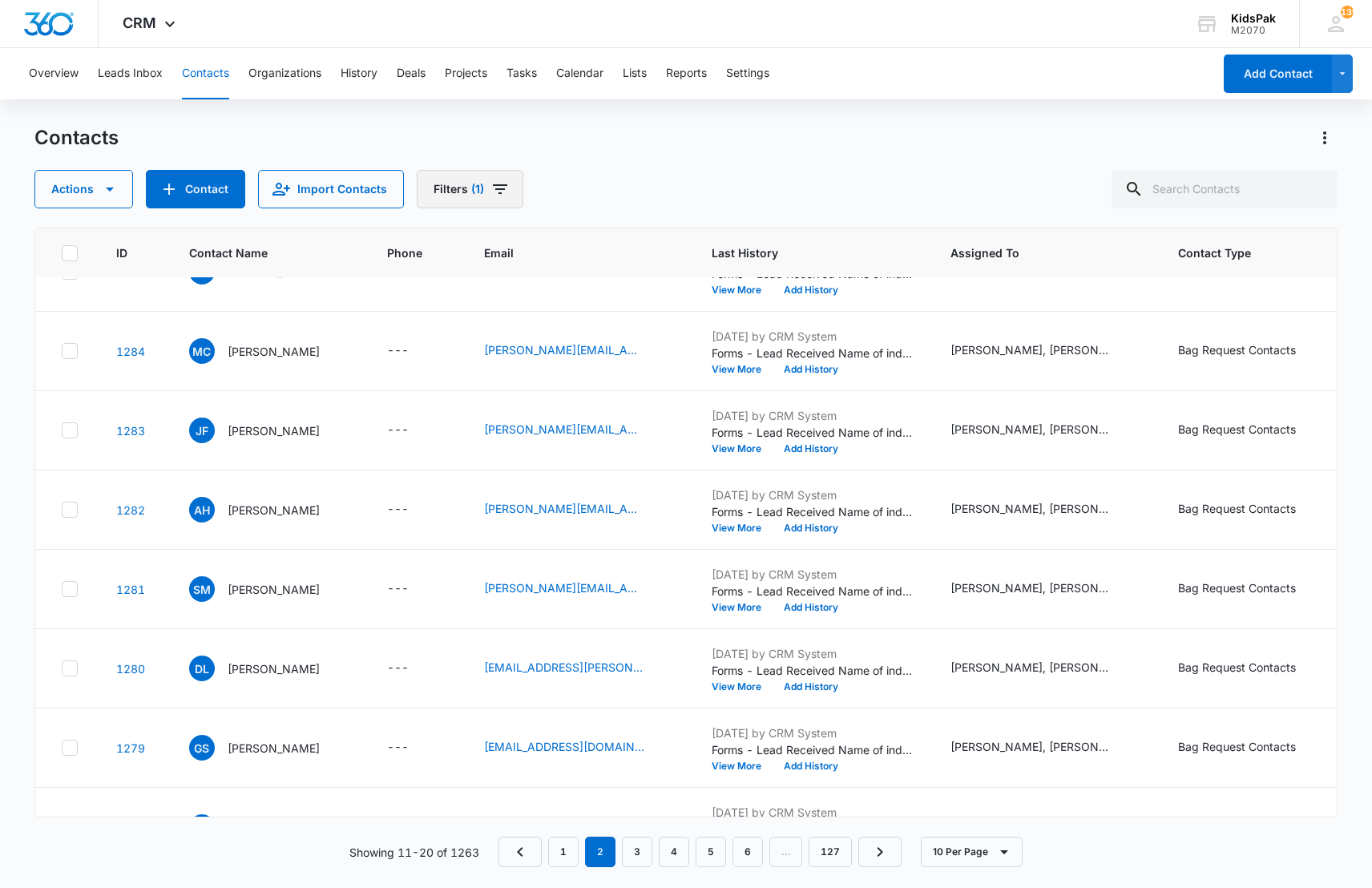
click at [492, 190] on icon "Filters" at bounding box center [500, 189] width 19 height 19
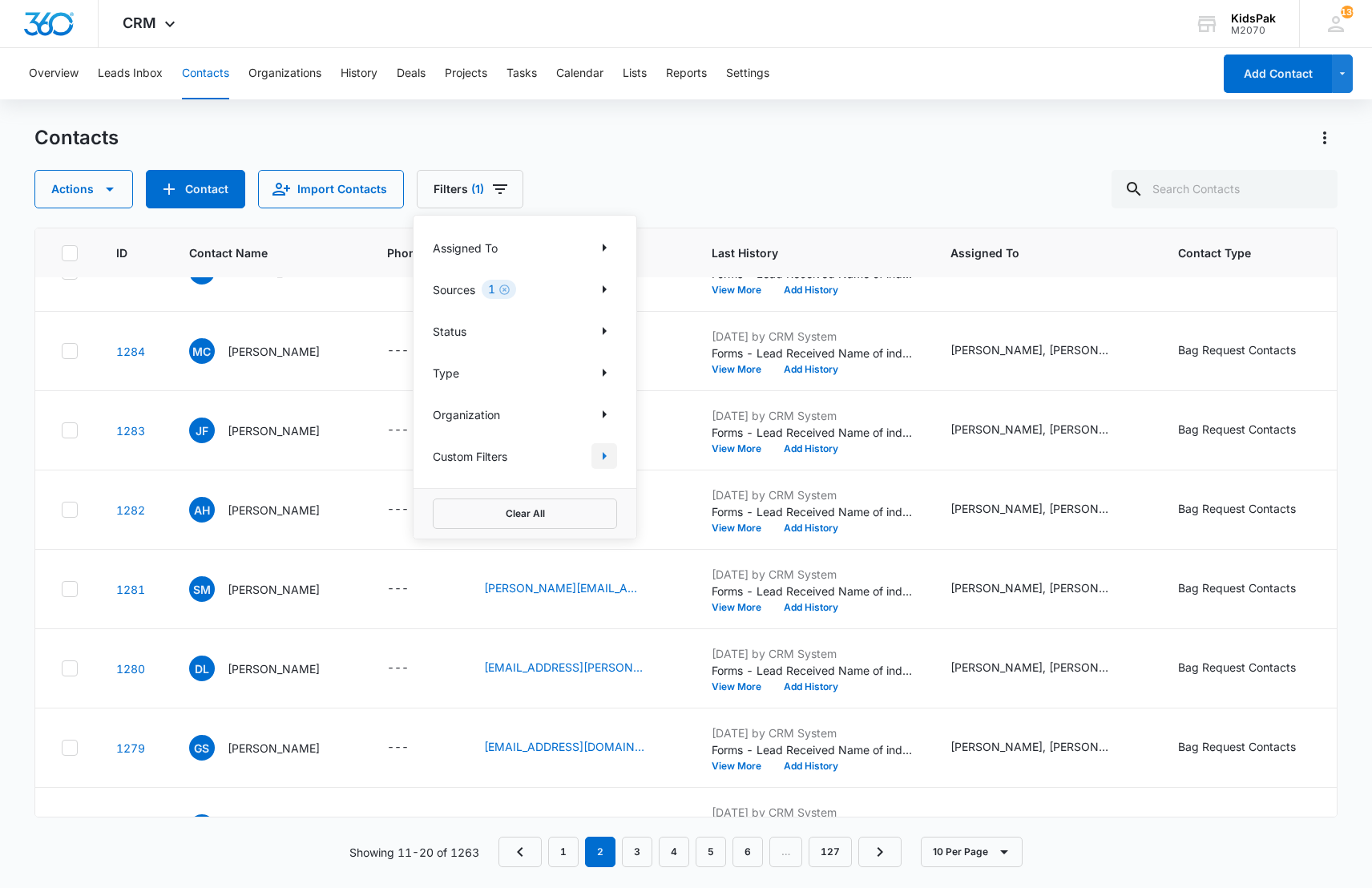
click at [605, 458] on icon "Show Custom Filters filters" at bounding box center [604, 456] width 19 height 19
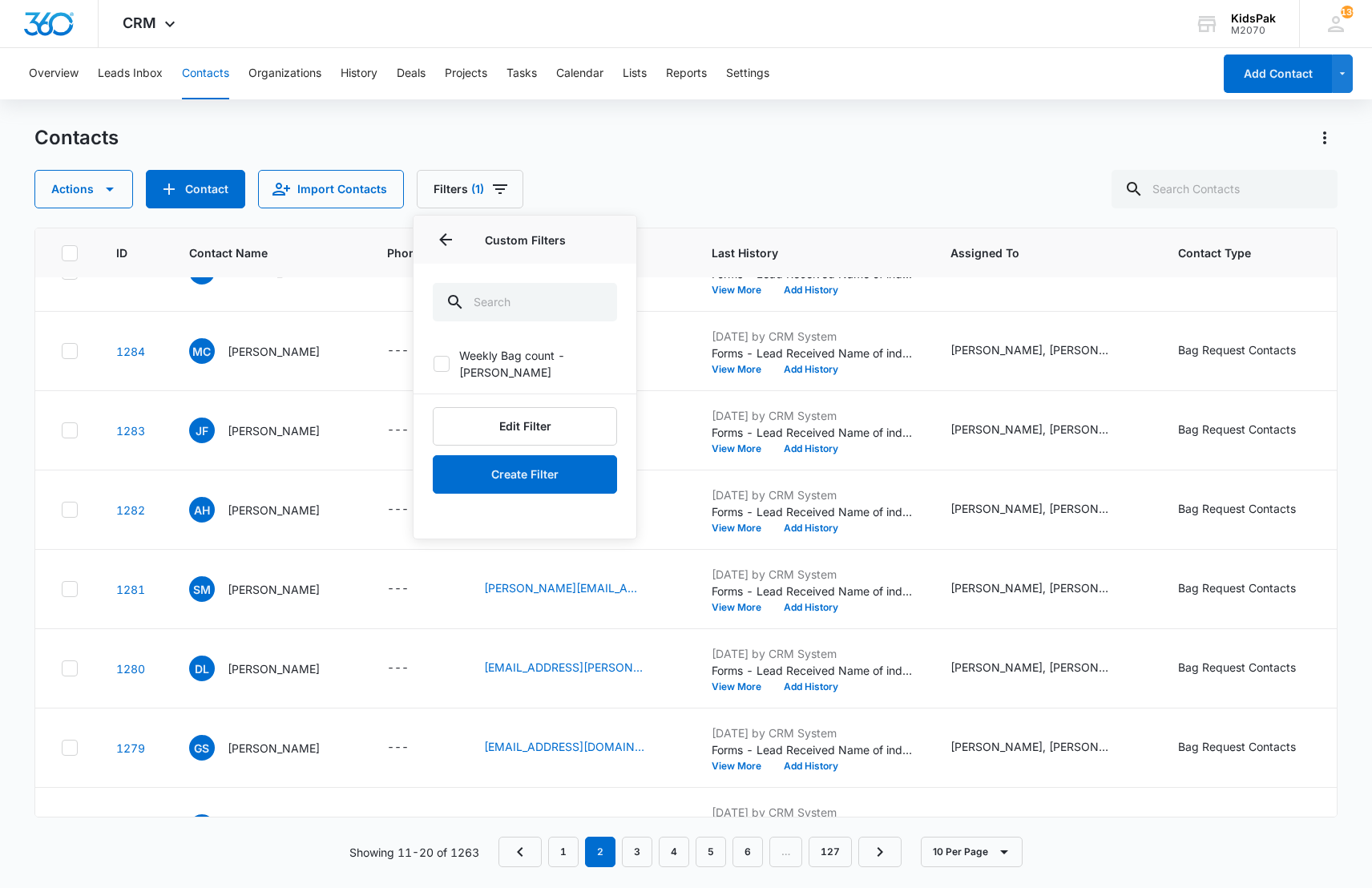
click at [443, 357] on icon at bounding box center [441, 363] width 14 height 14
click at [434, 363] on input "Weekly Bag count - [PERSON_NAME]" at bounding box center [433, 363] width 1 height 1
checkbox input "true"
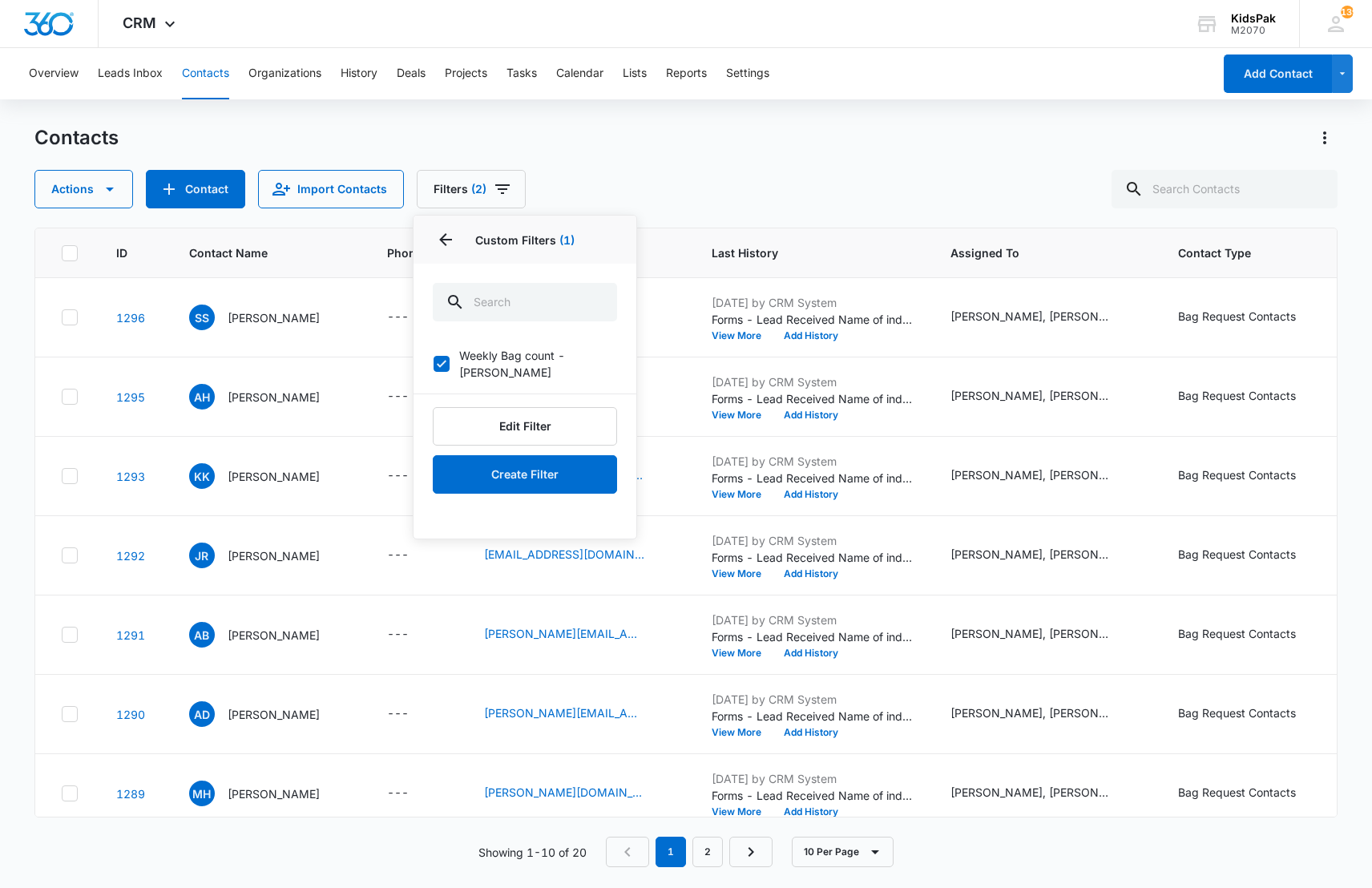
click at [730, 142] on div "Contacts" at bounding box center [686, 137] width 1302 height 26
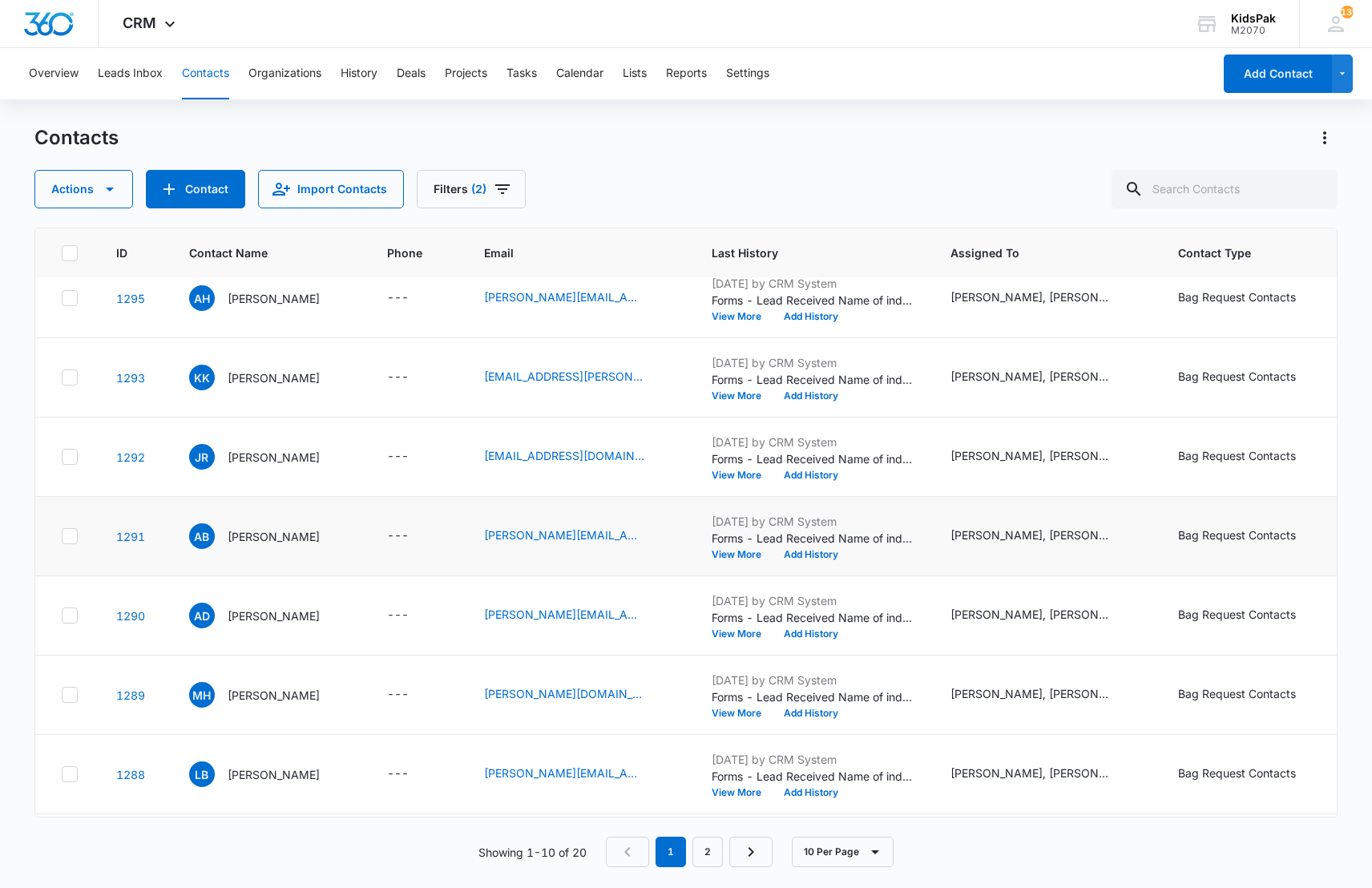
scroll to position [254, 0]
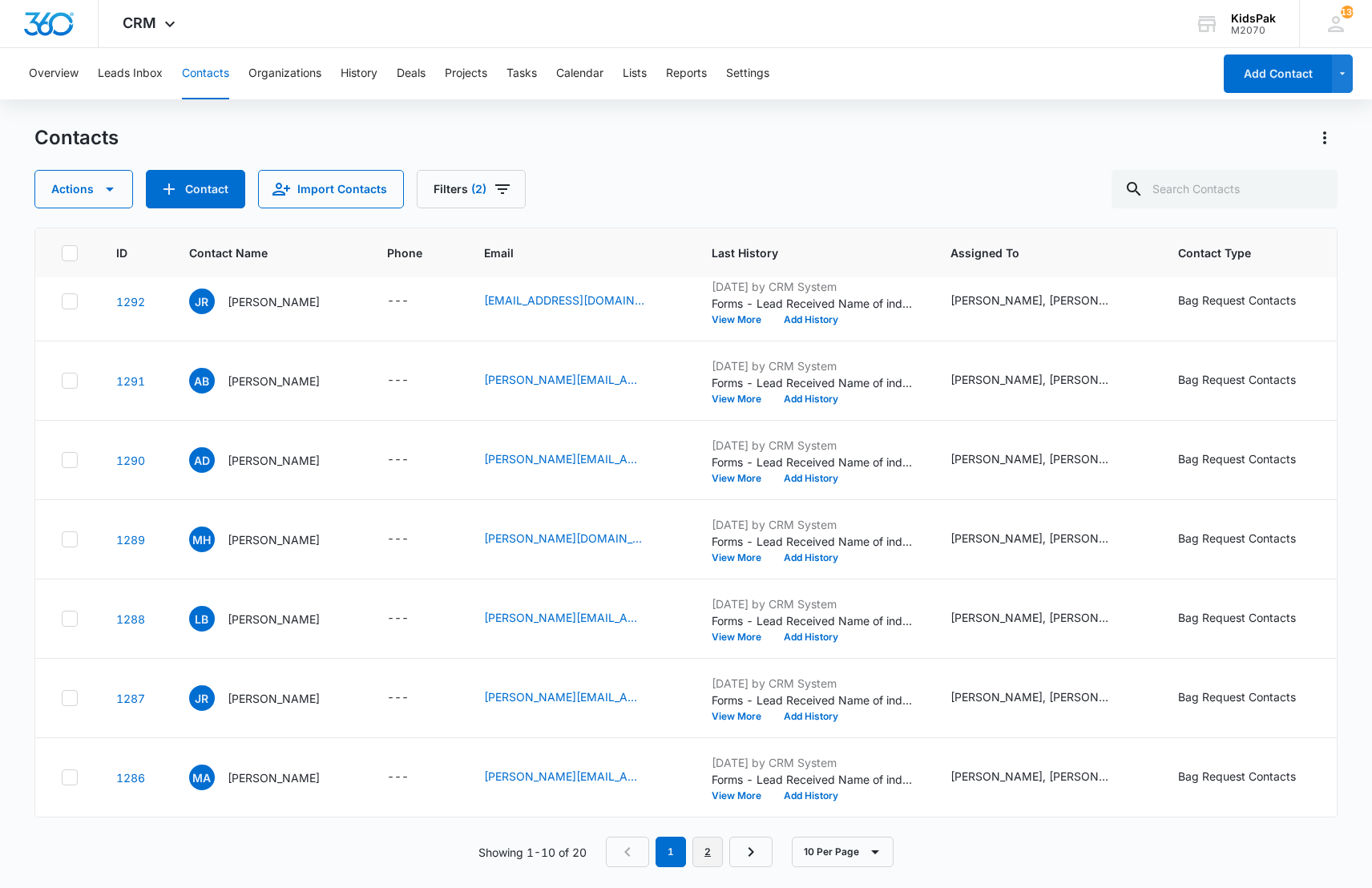
click at [708, 847] on link "2" at bounding box center [707, 852] width 31 height 31
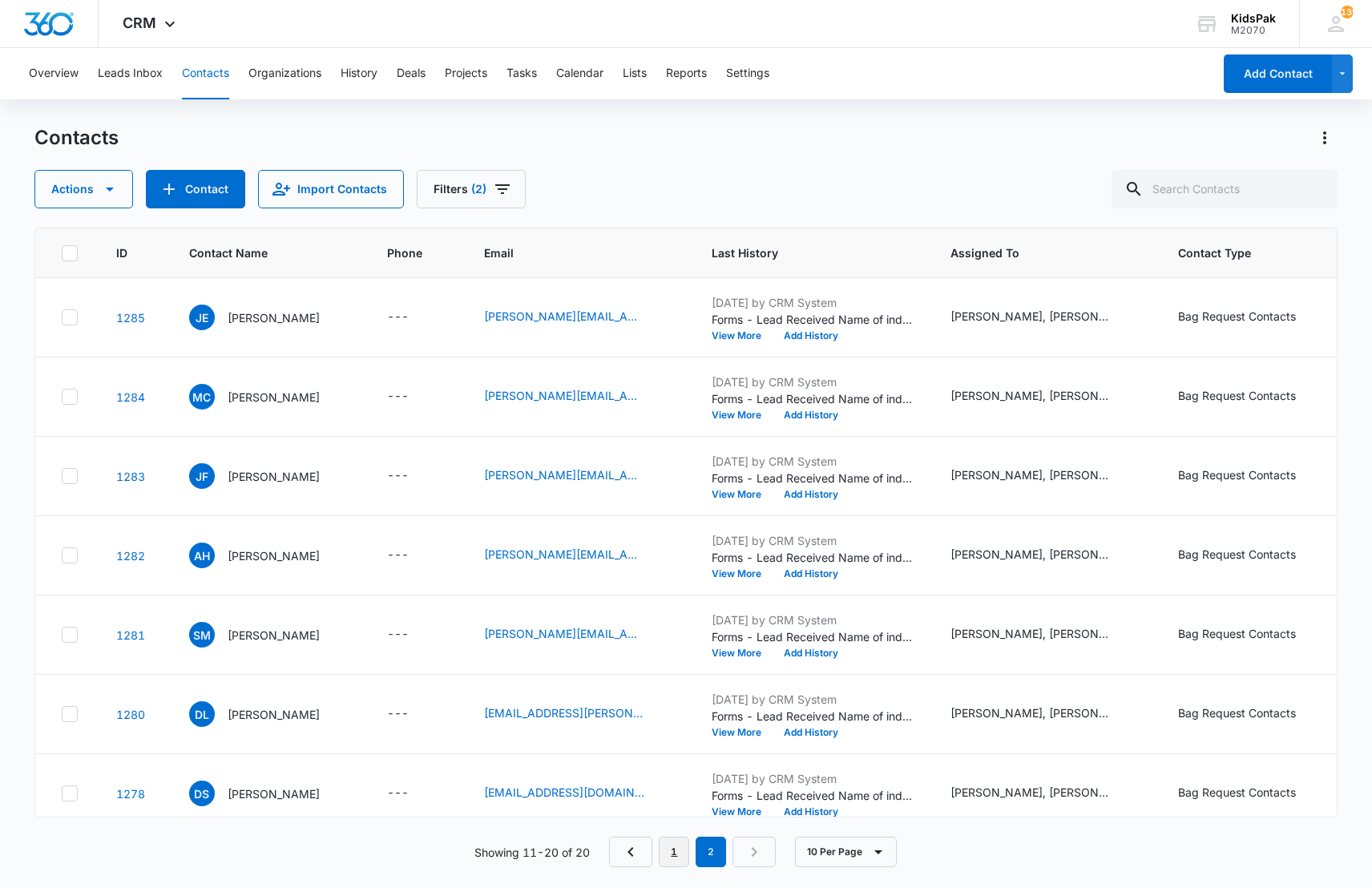
click at [677, 852] on link "1" at bounding box center [674, 852] width 31 height 31
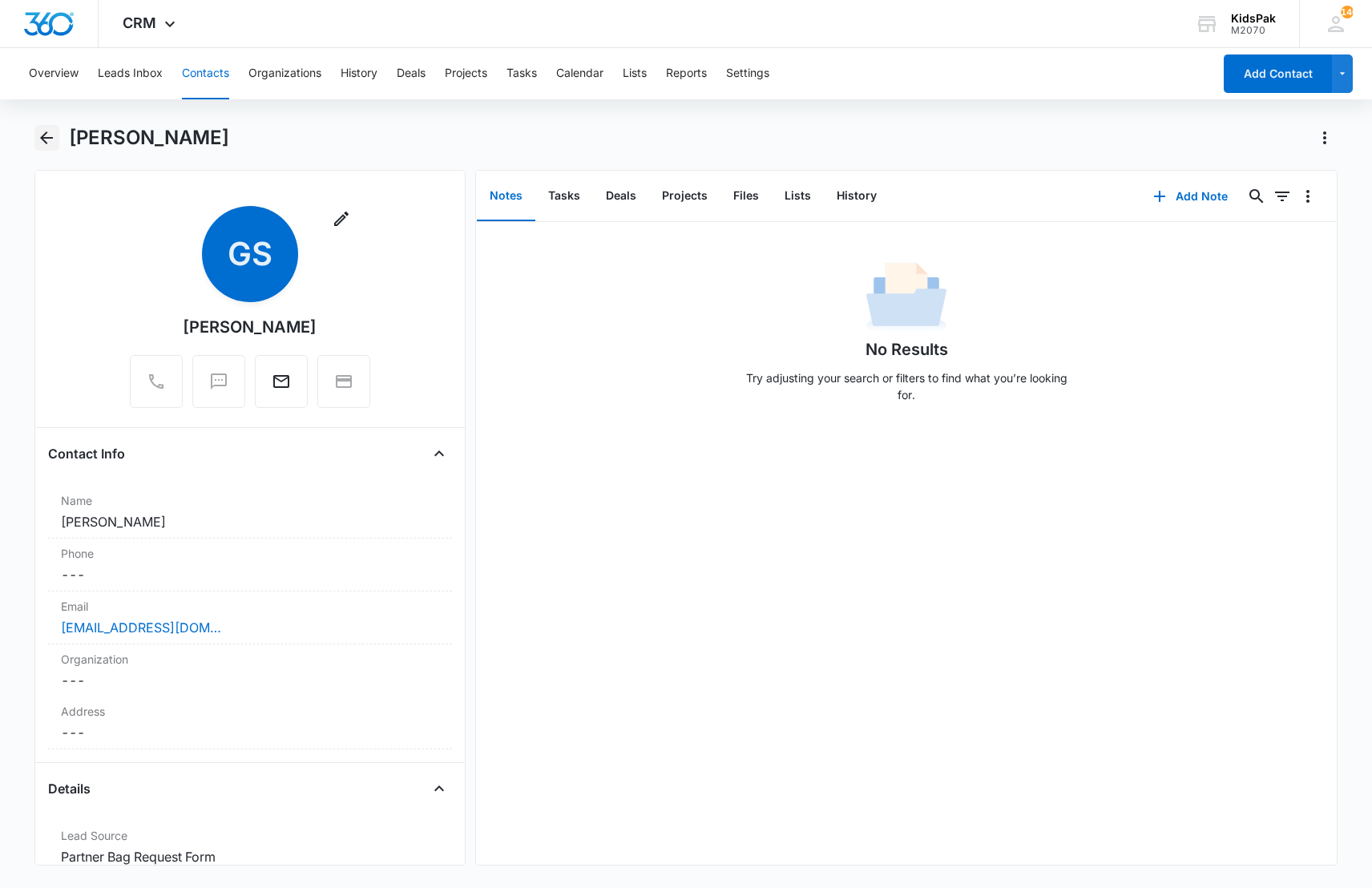
click at [44, 137] on icon "Back" at bounding box center [45, 137] width 13 height 13
click at [47, 138] on icon "Back" at bounding box center [46, 138] width 19 height 19
